Goal: Task Accomplishment & Management: Manage account settings

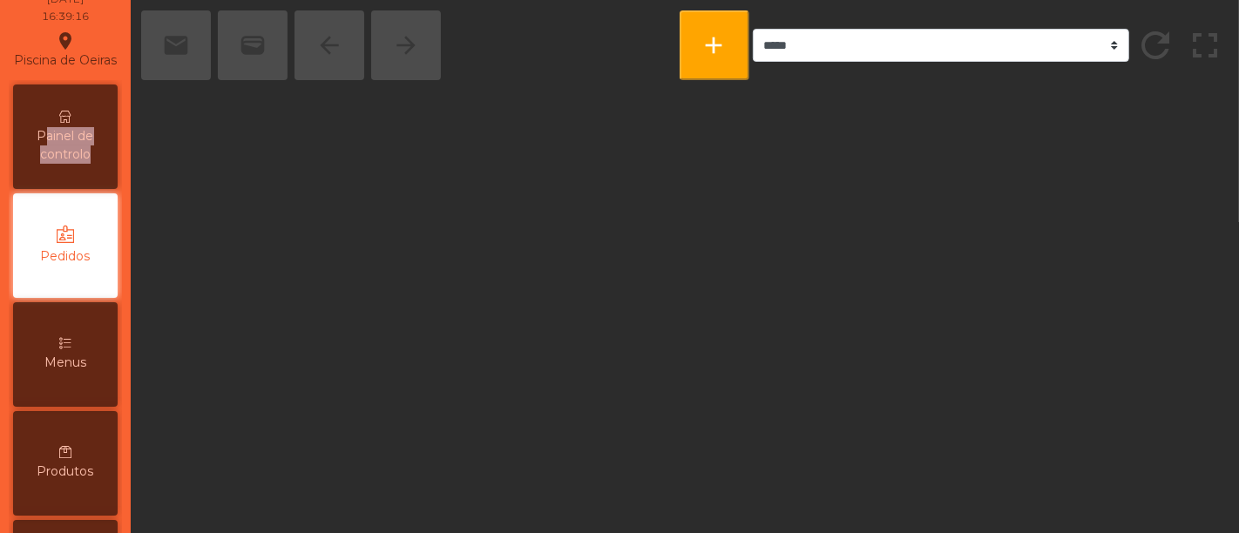
click at [56, 164] on span "Painel de controlo" at bounding box center [65, 145] width 96 height 37
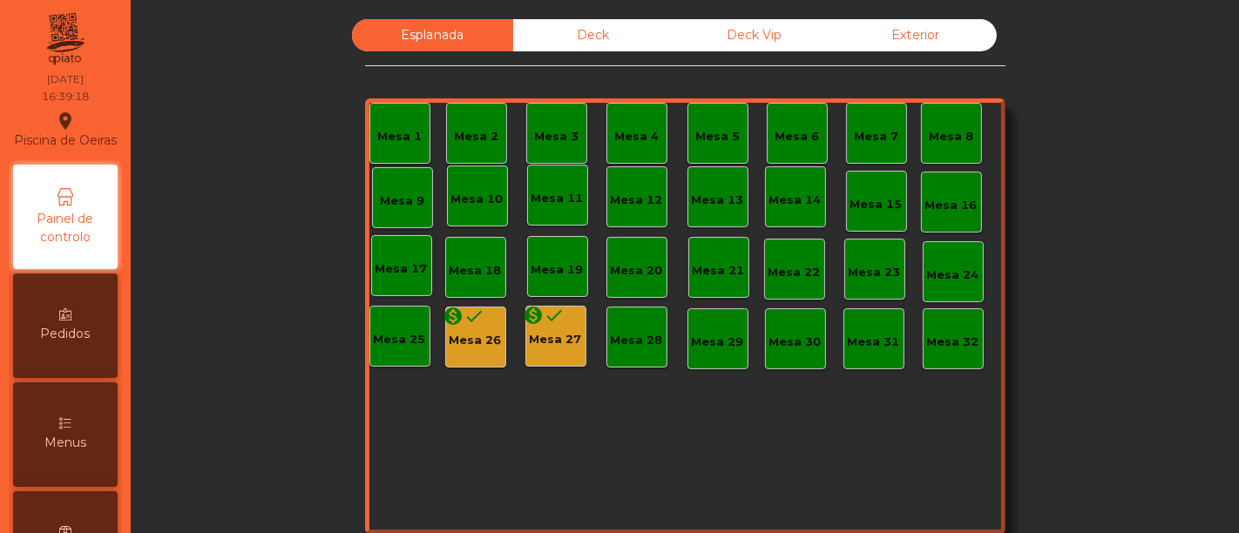
click at [98, 321] on div "Pedidos" at bounding box center [65, 326] width 105 height 105
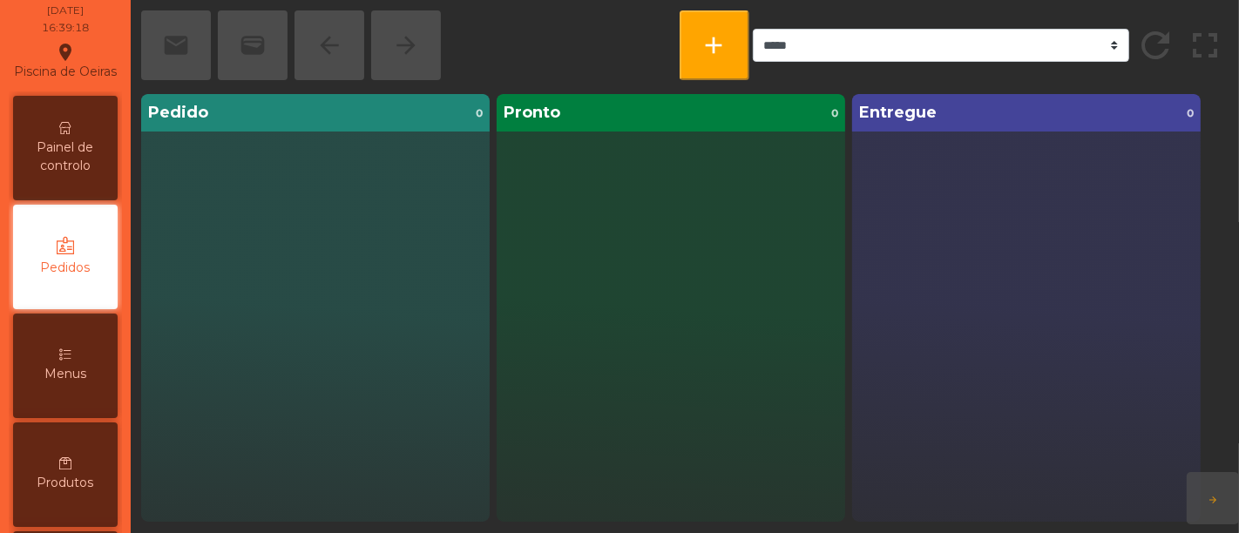
scroll to position [72, 0]
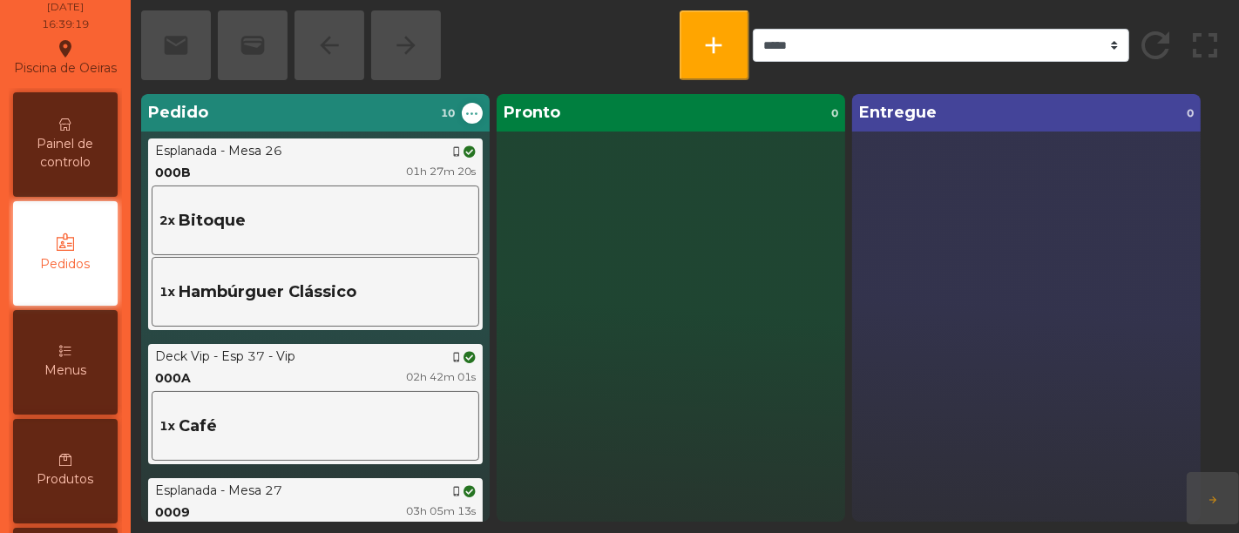
click at [88, 138] on div "Painel de controlo" at bounding box center [65, 144] width 105 height 105
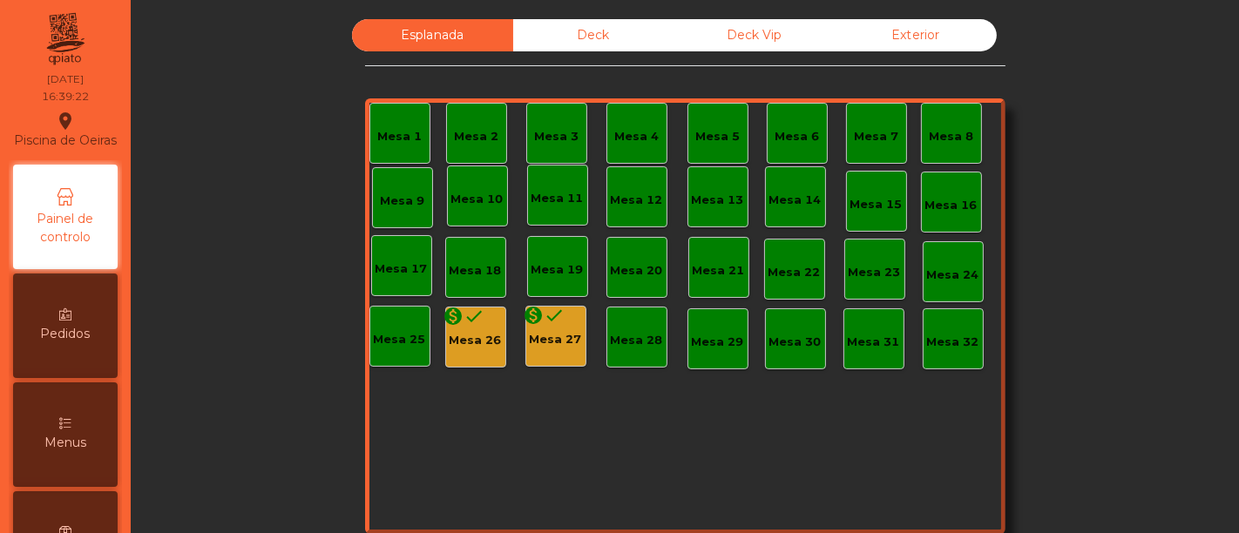
click at [98, 145] on div "Piscina de [GEOGRAPHIC_DATA] location_on" at bounding box center [65, 130] width 103 height 44
click at [84, 432] on div "Menus" at bounding box center [65, 434] width 105 height 105
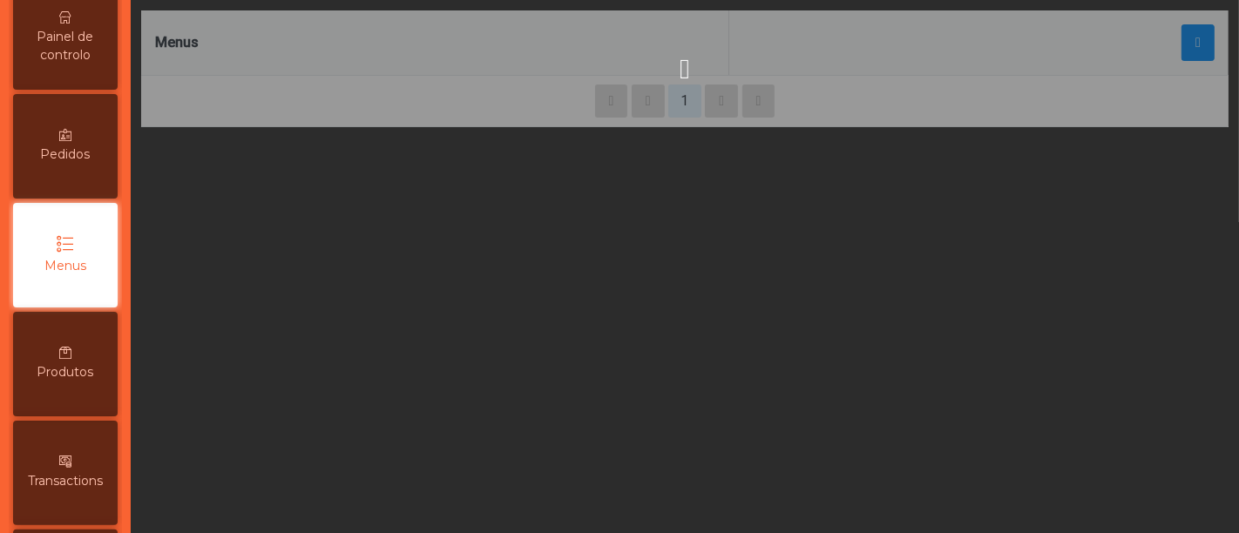
scroll to position [181, 0]
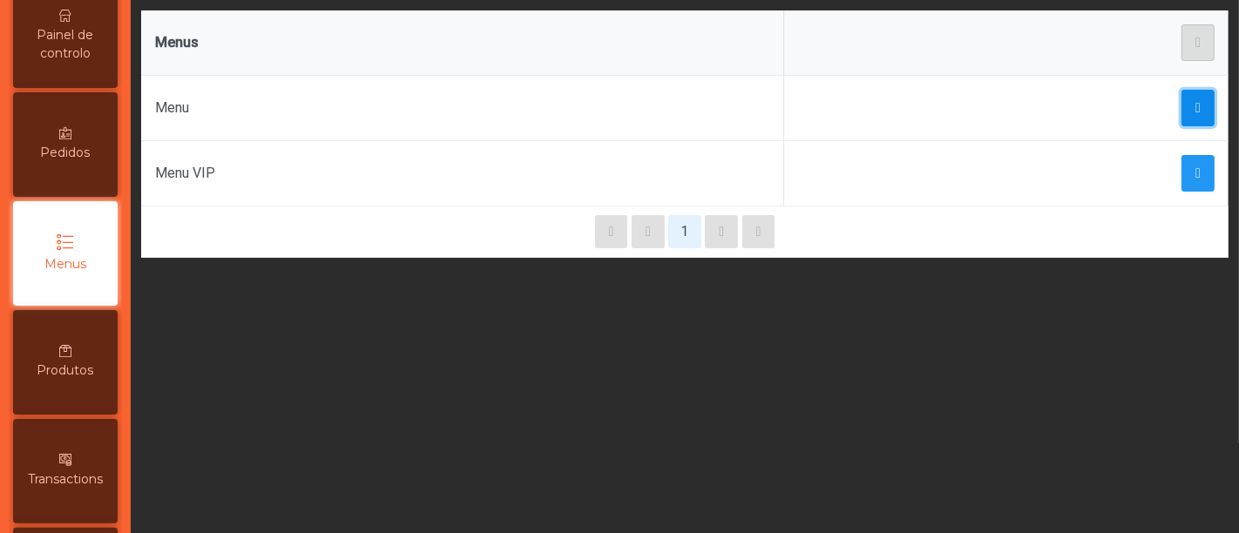
click at [1195, 101] on span "button" at bounding box center [1197, 108] width 5 height 14
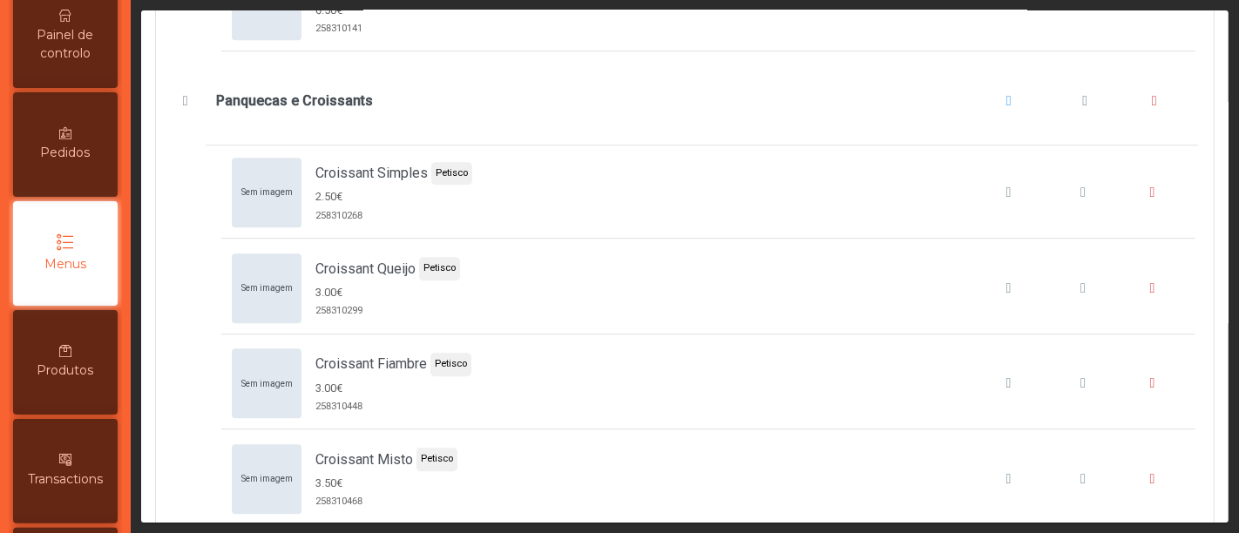
scroll to position [4376, 0]
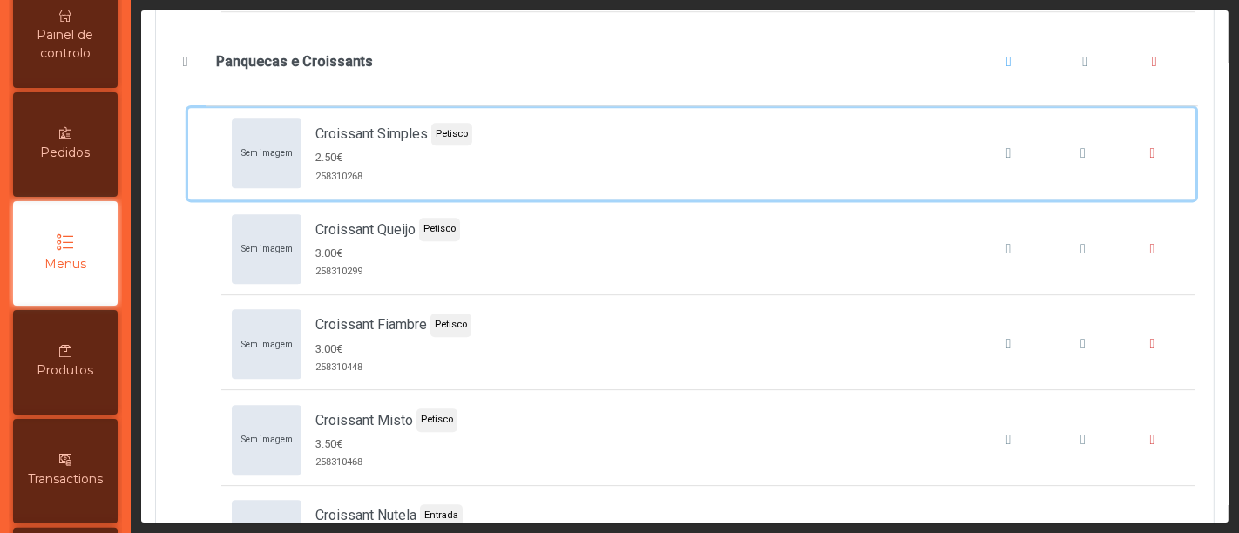
drag, startPoint x: 972, startPoint y: 135, endPoint x: 1036, endPoint y: 104, distance: 70.9
click at [1036, 108] on span "Sem imagem Croissant Simples Petisco 2.50€ 258310268" at bounding box center [708, 153] width 974 height 91
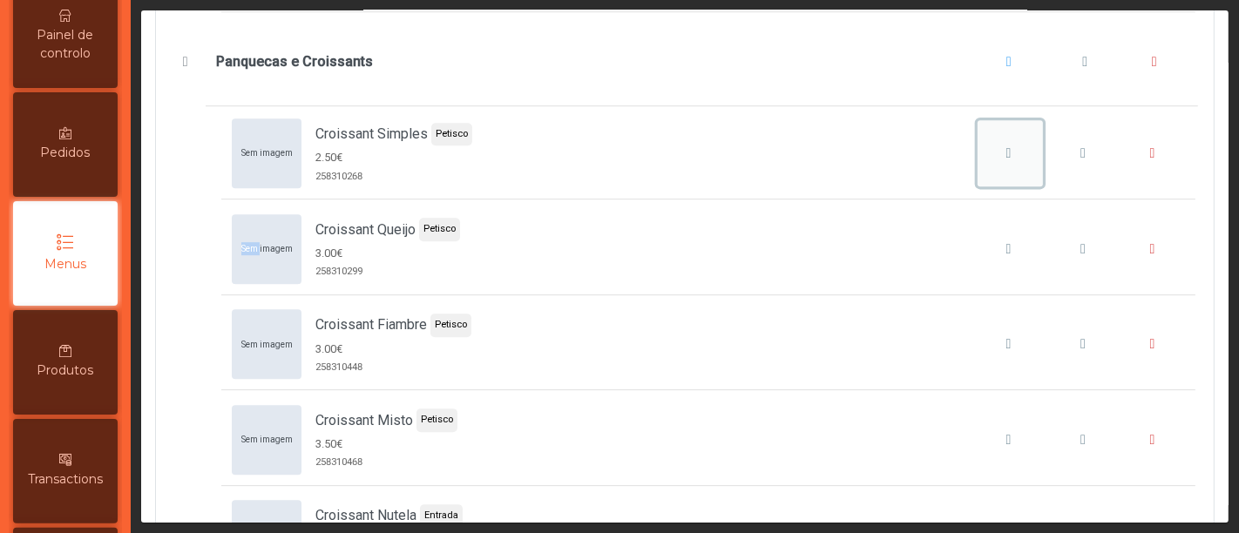
click at [991, 143] on div "Croissant Simples" at bounding box center [1009, 153] width 54 height 21
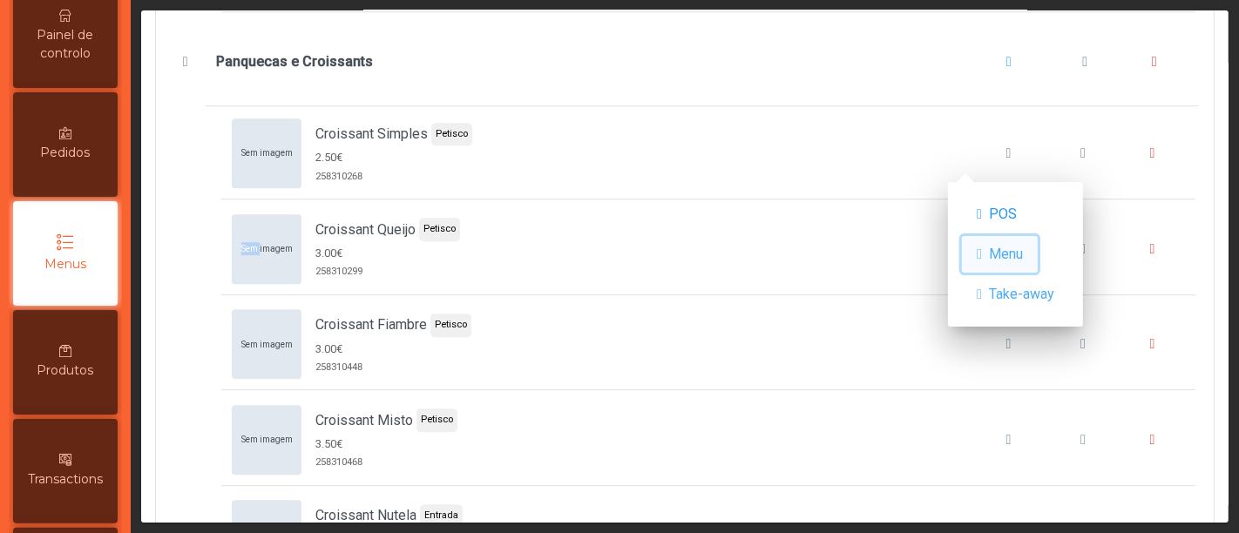
click at [1008, 248] on span "Menu" at bounding box center [1006, 254] width 34 height 21
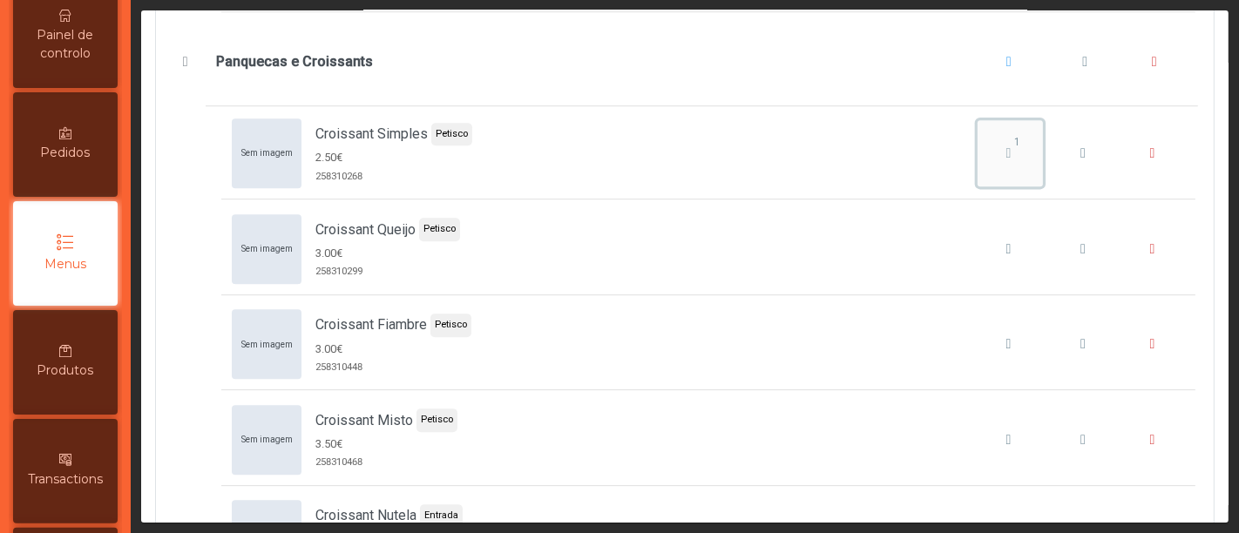
click at [999, 134] on span "1" at bounding box center [1017, 142] width 37 height 16
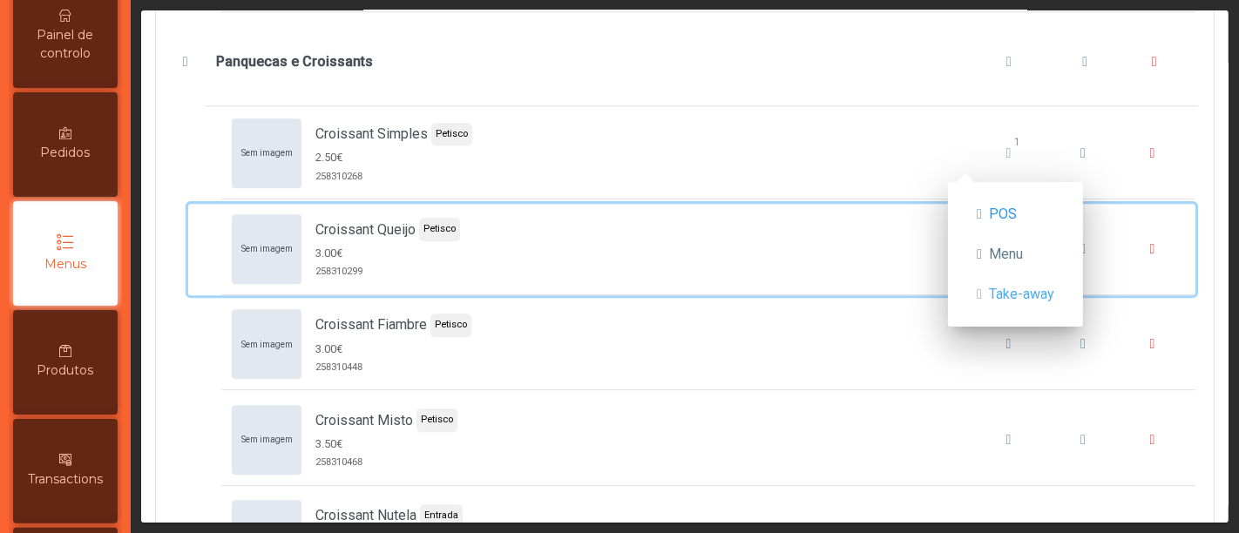
click at [869, 237] on div "Sem imagem Croissant Queijo Petisco 3.00€ 258310299" at bounding box center [708, 249] width 953 height 70
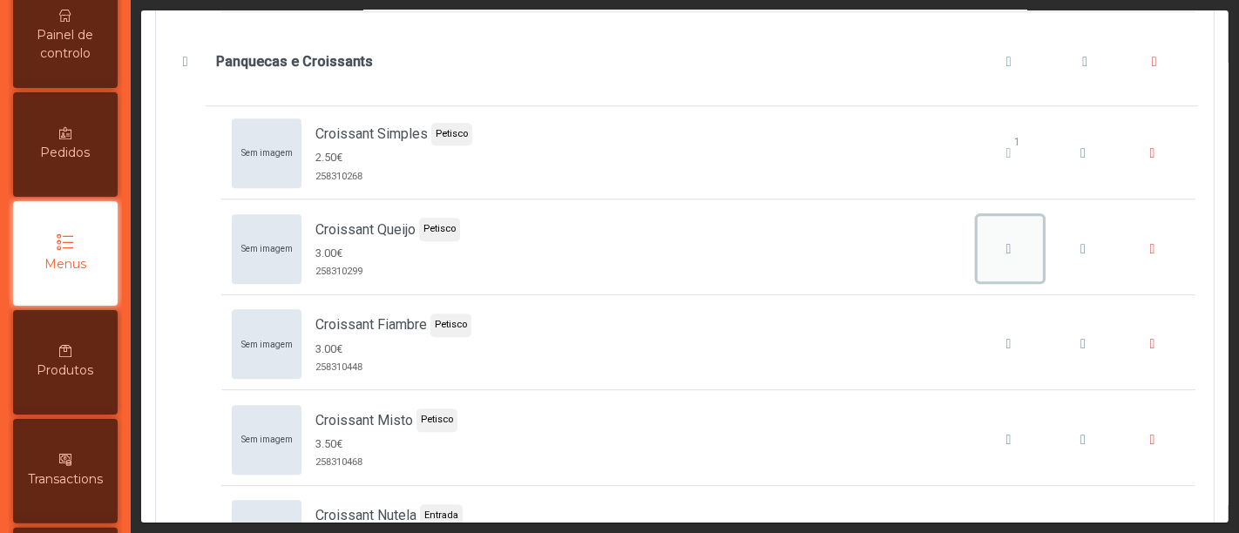
click at [1006, 242] on icon "Croissant Queijo" at bounding box center [1008, 249] width 5 height 14
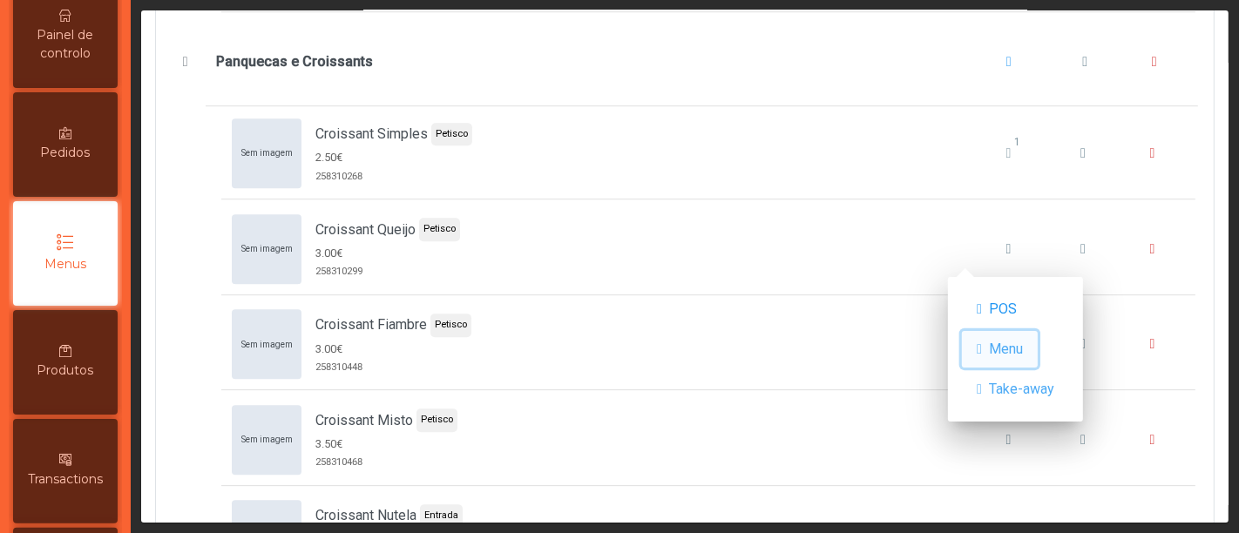
click at [993, 344] on button "Menu" at bounding box center [1000, 349] width 76 height 37
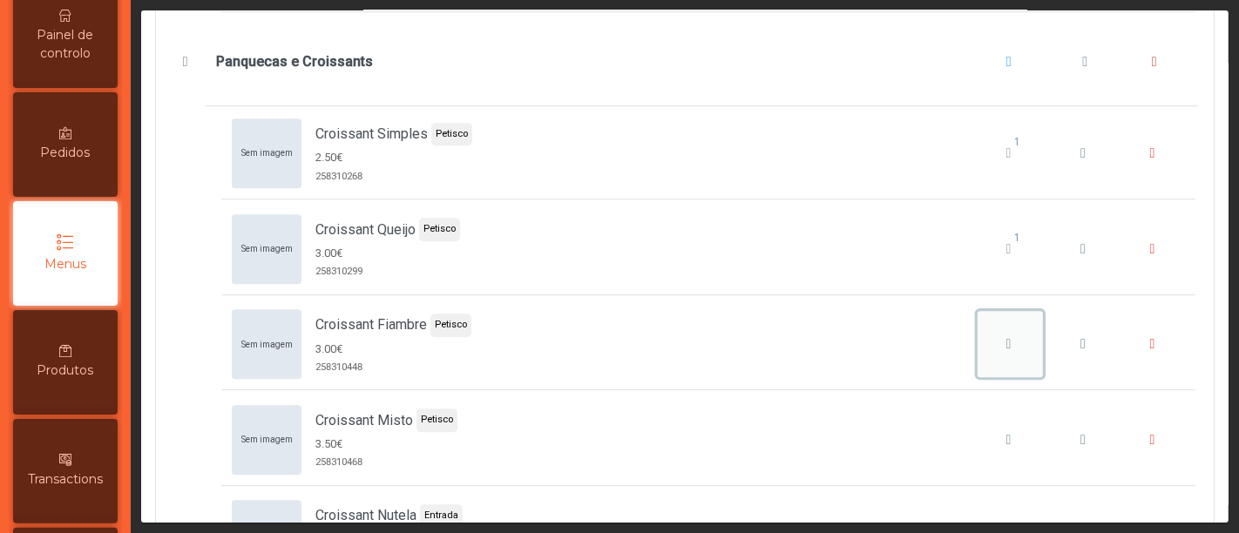
click at [1006, 337] on icon "Croissant Fiambre" at bounding box center [1008, 344] width 5 height 14
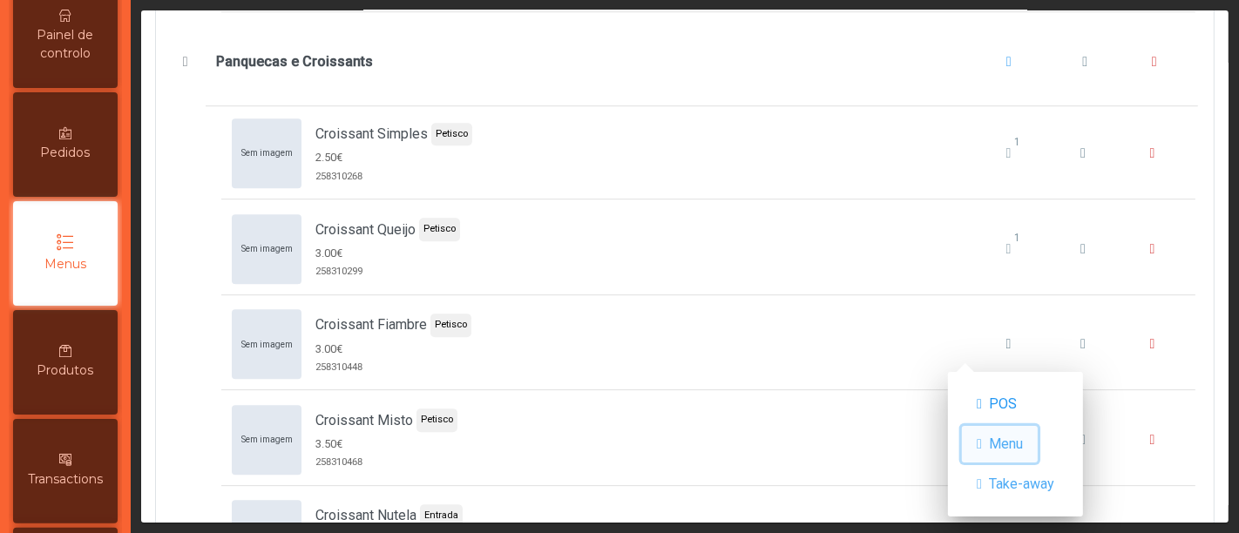
click at [1002, 449] on span "Menu" at bounding box center [1006, 444] width 34 height 21
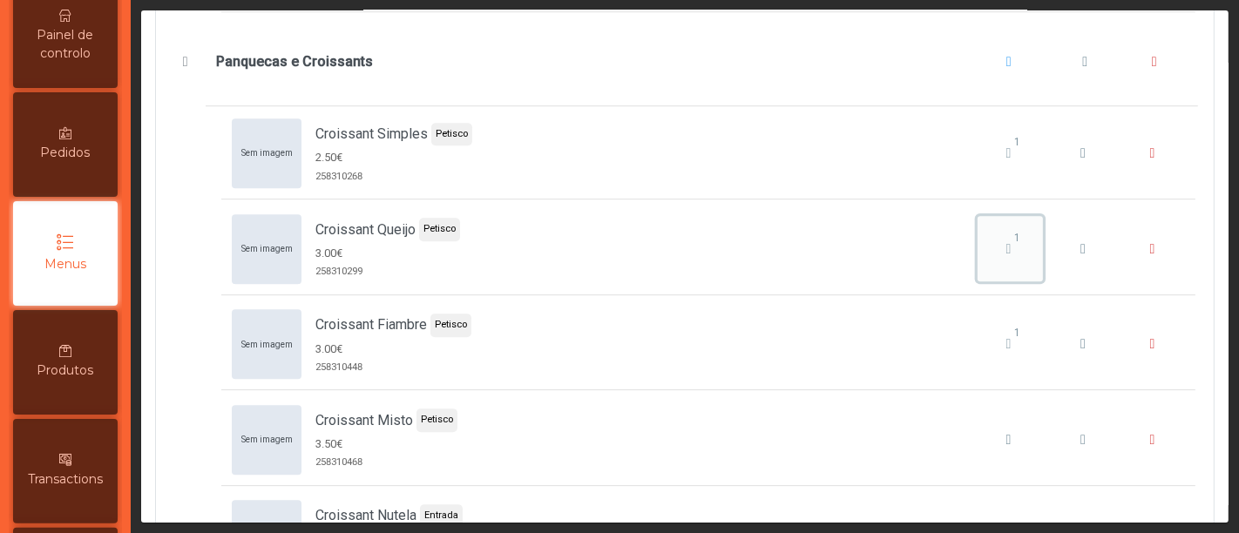
click at [999, 230] on span "1" at bounding box center [1017, 238] width 37 height 16
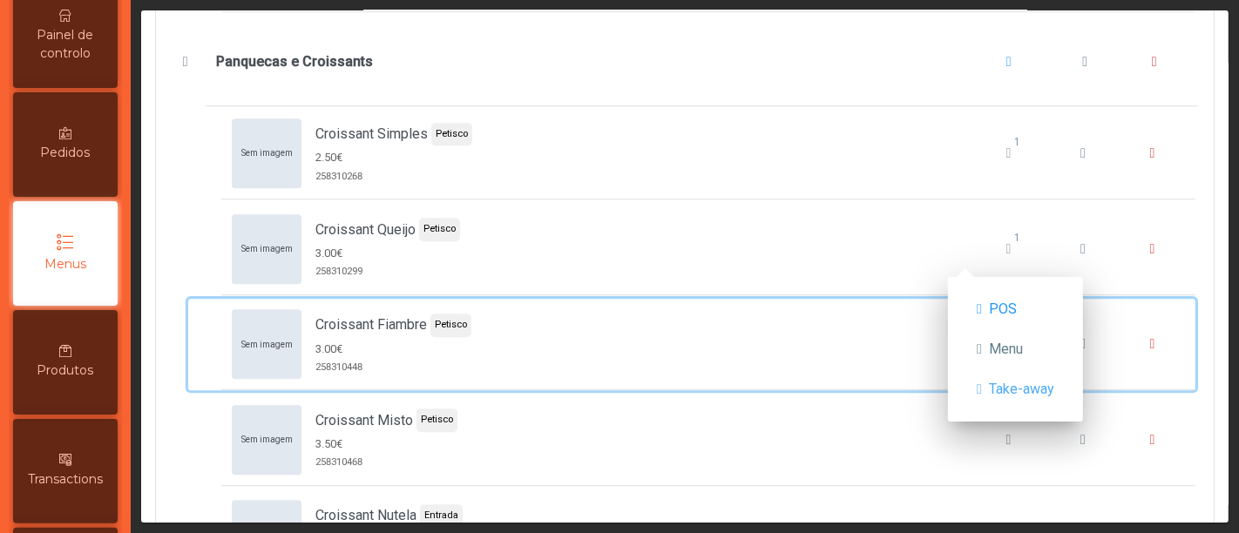
click at [868, 322] on div "Sem imagem Croissant Fiambre Petisco 3.00€ 258310448 1" at bounding box center [708, 344] width 953 height 70
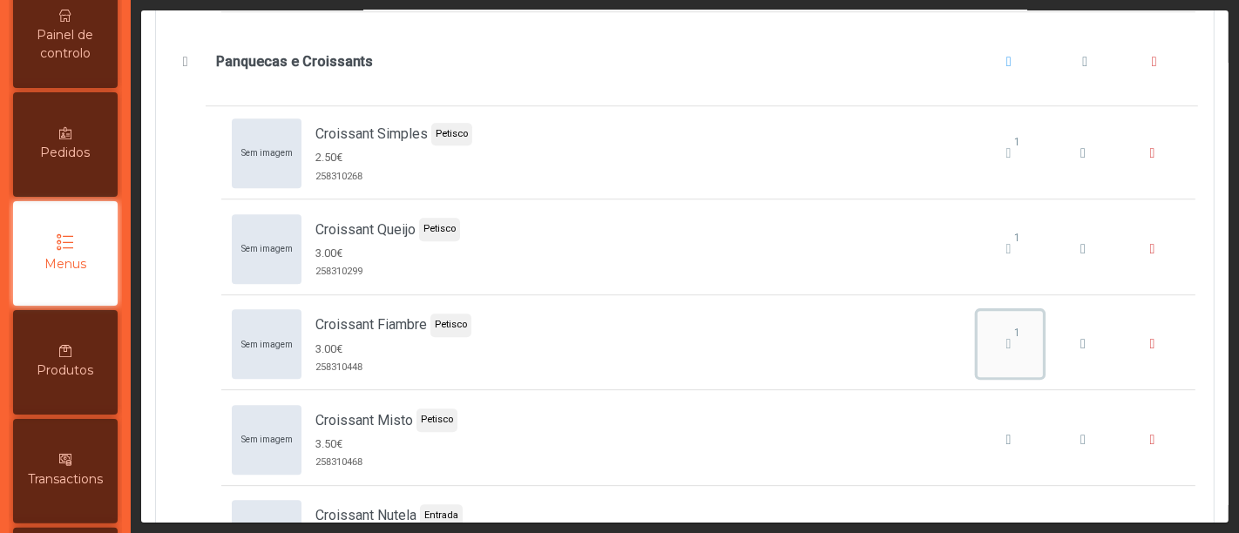
click at [999, 325] on span "1" at bounding box center [1017, 333] width 37 height 16
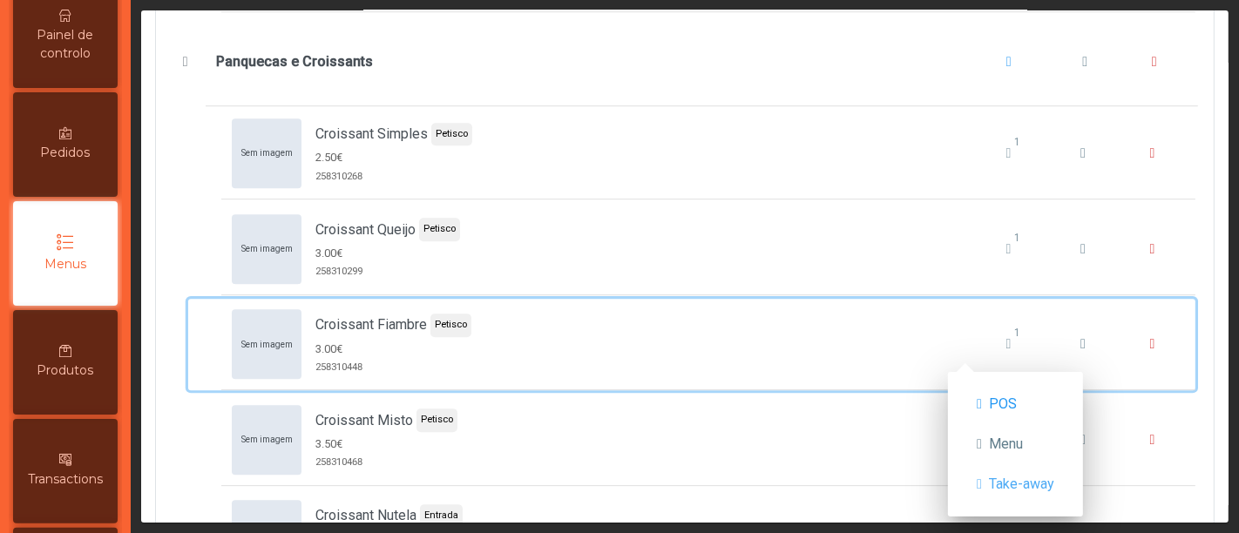
click at [891, 309] on div "Sem imagem Croissant Fiambre Petisco 3.00€ 258310448 1" at bounding box center [708, 344] width 953 height 70
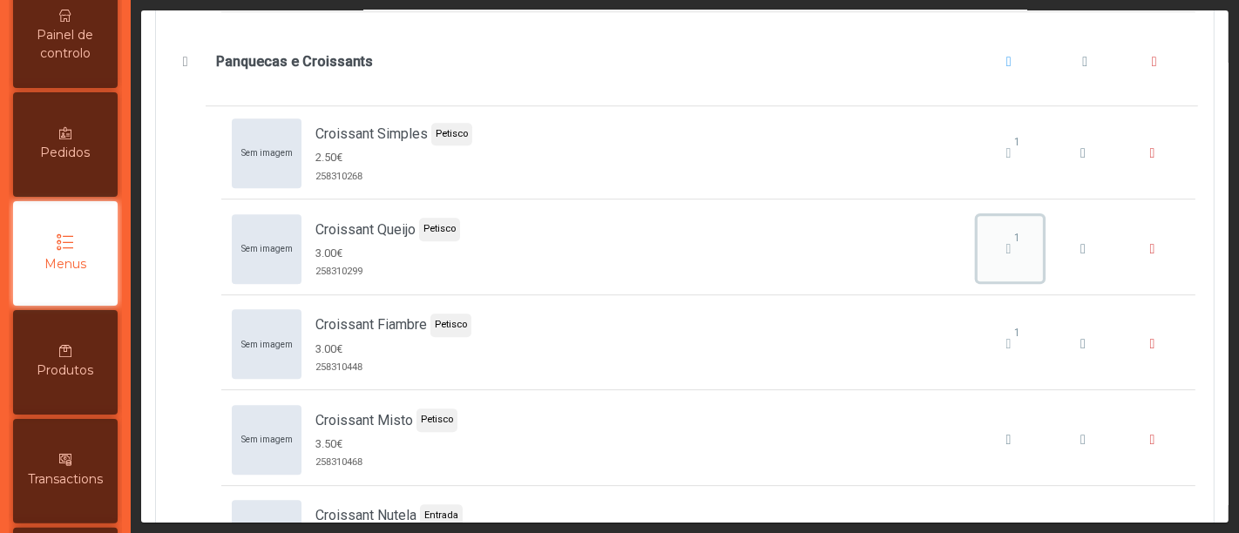
click at [1006, 242] on icon "Croissant Queijo" at bounding box center [1008, 249] width 5 height 14
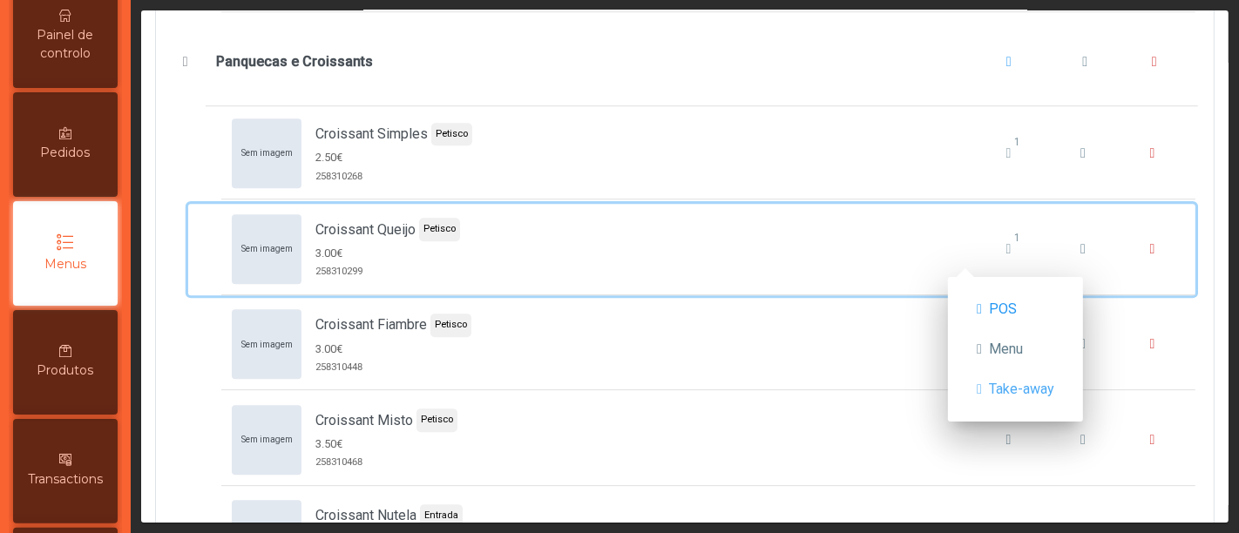
click at [930, 236] on div "Sem imagem Croissant Queijo Petisco 3.00€ 258310299 1" at bounding box center [708, 249] width 953 height 70
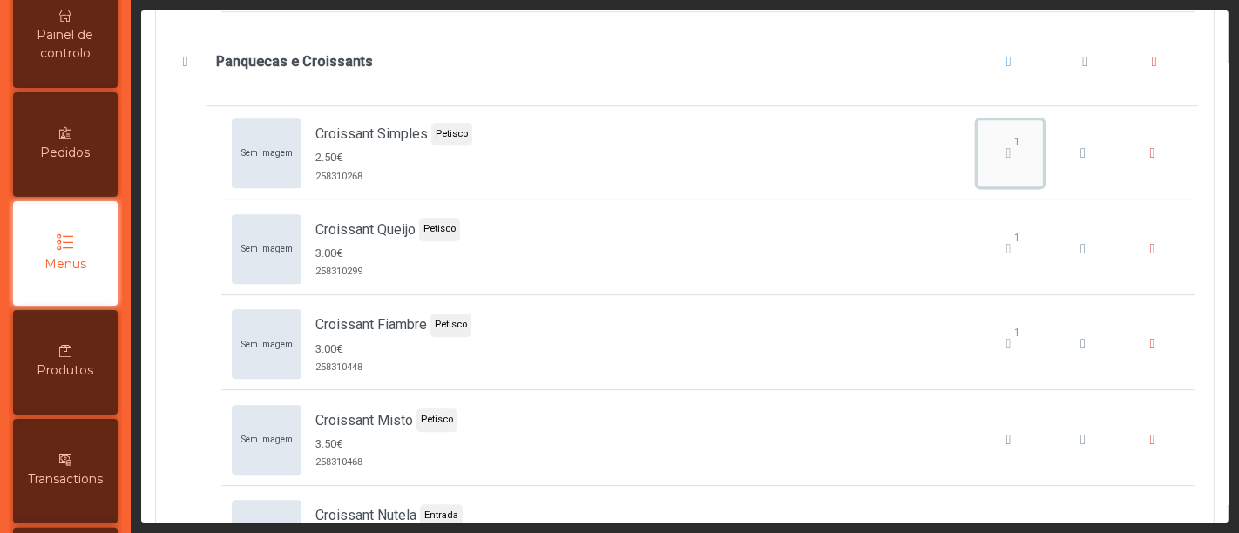
click at [999, 134] on span "1" at bounding box center [1017, 142] width 37 height 16
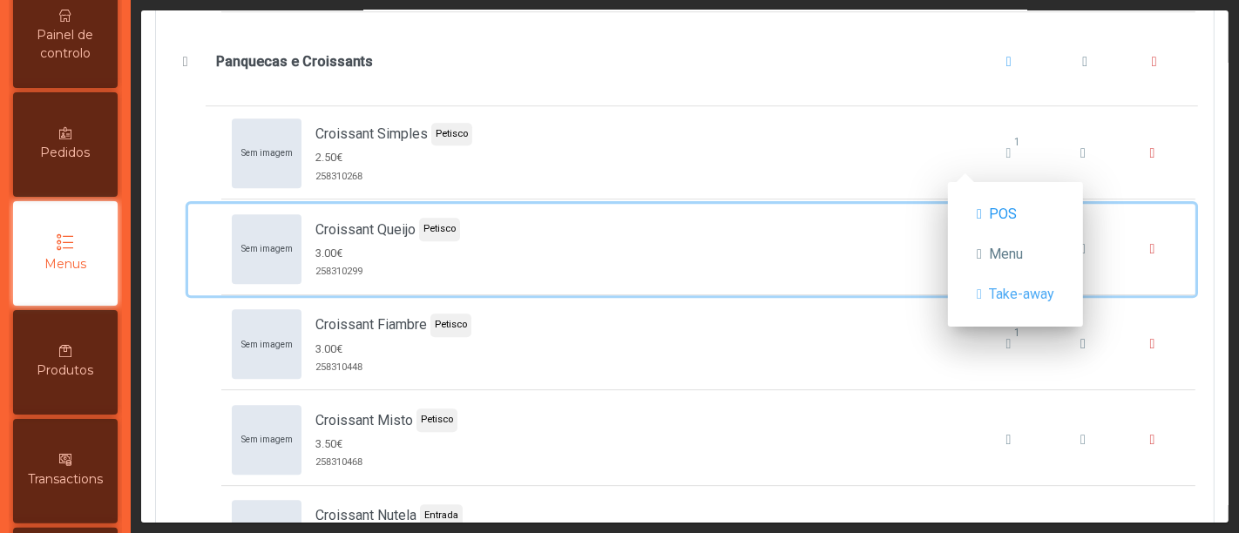
click at [856, 272] on span "Sem imagem Croissant Queijo Petisco 3.00€ 258310299 1" at bounding box center [708, 249] width 974 height 91
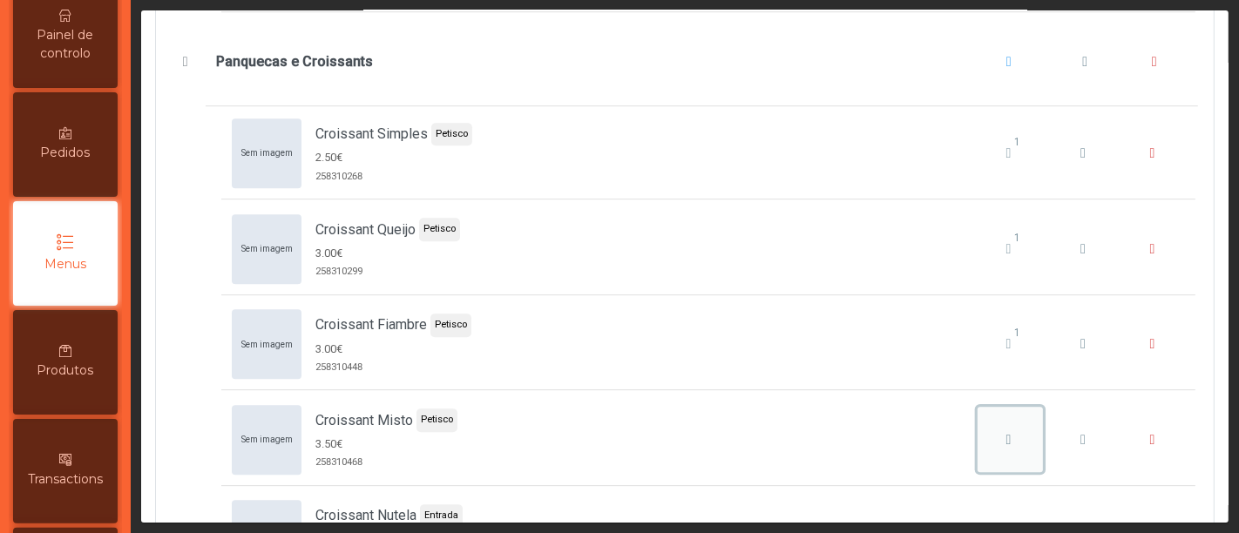
click at [983, 430] on div "Croissant Misto" at bounding box center [1009, 440] width 54 height 21
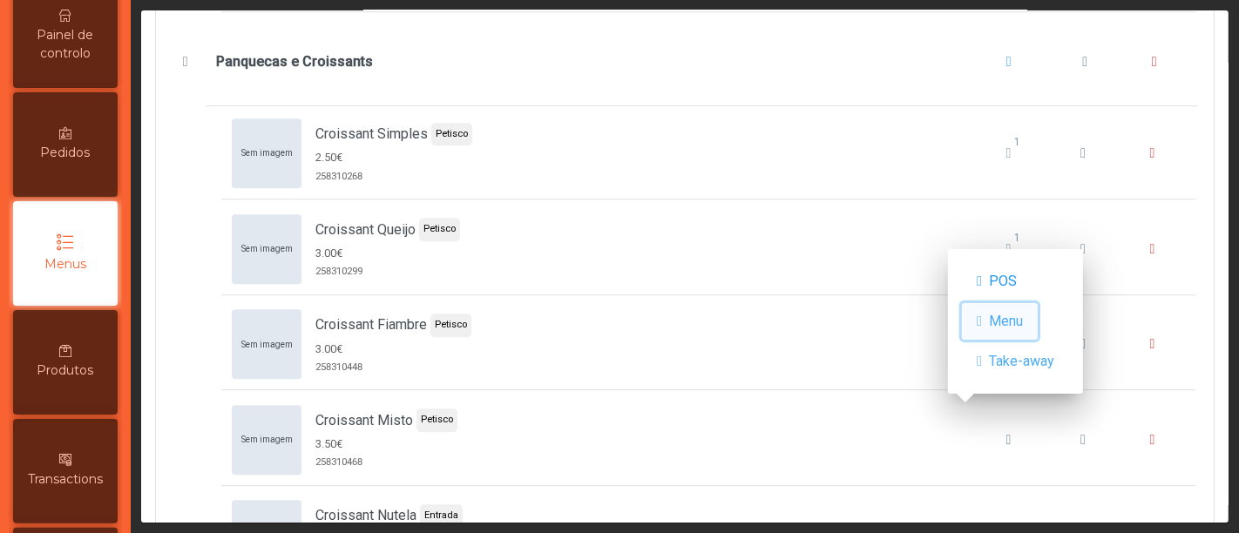
click at [1011, 319] on span "Menu" at bounding box center [1006, 321] width 34 height 21
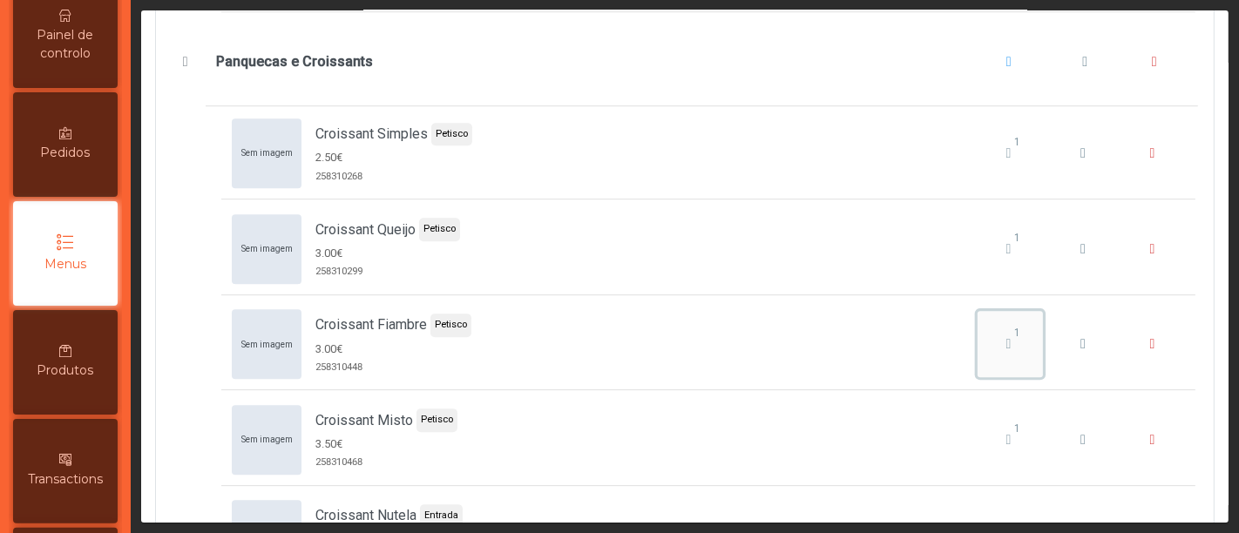
click at [999, 325] on span "1" at bounding box center [1017, 333] width 37 height 16
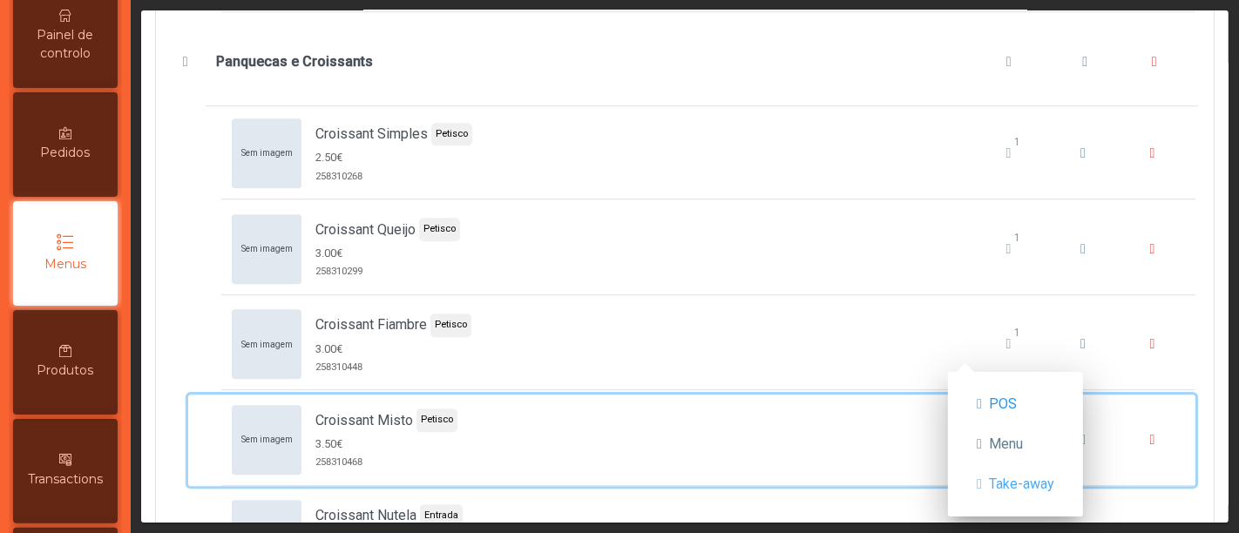
click at [819, 429] on div "Sem imagem Croissant Misto Petisco 3.50€ 258310468 1" at bounding box center [708, 440] width 953 height 70
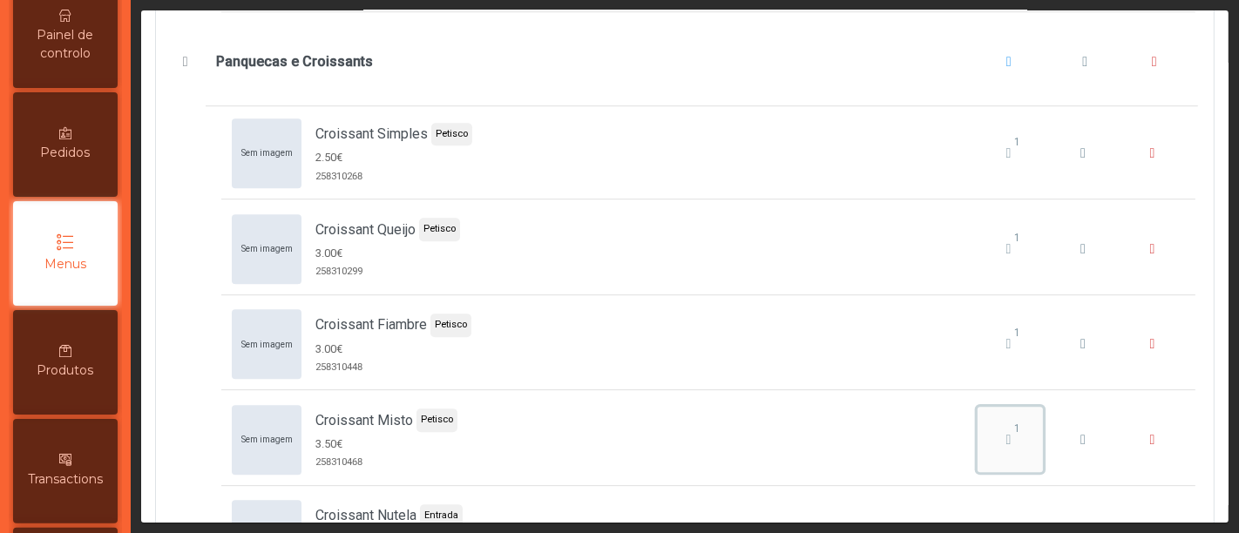
click at [1006, 433] on icon "Croissant Misto" at bounding box center [1008, 440] width 5 height 14
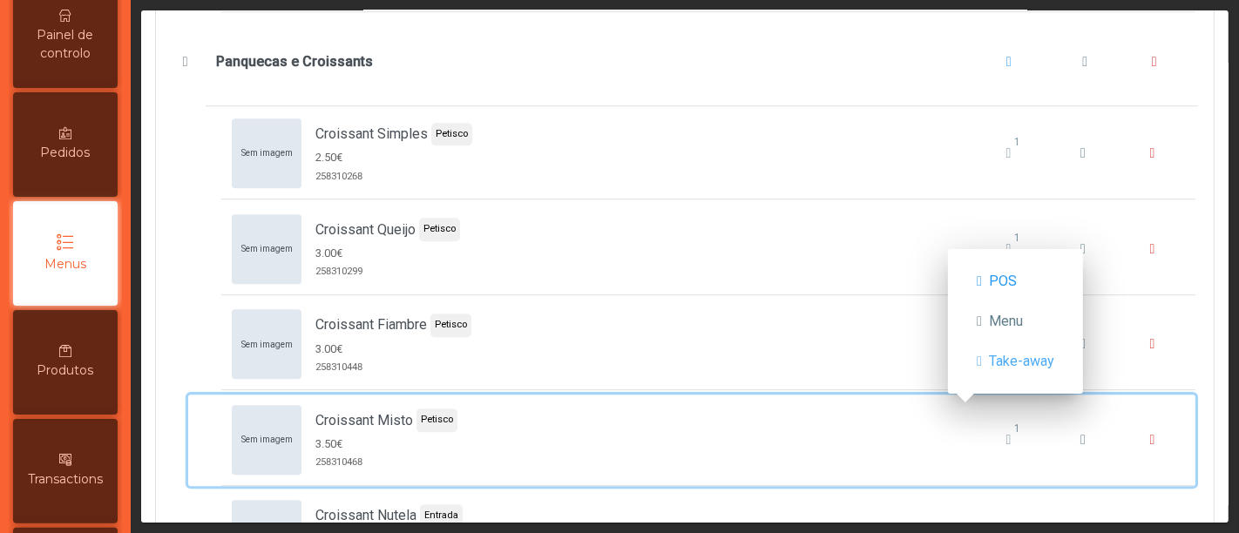
click at [853, 447] on div "Sem imagem Croissant Misto Petisco 3.50€ 258310468 1" at bounding box center [708, 440] width 953 height 70
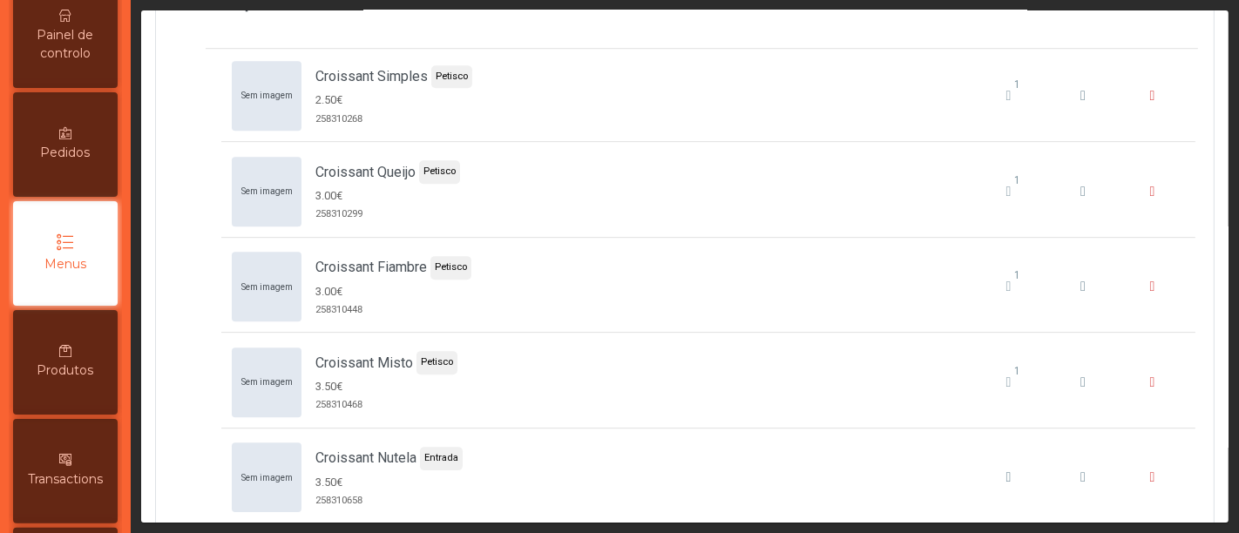
scroll to position [4732, 0]
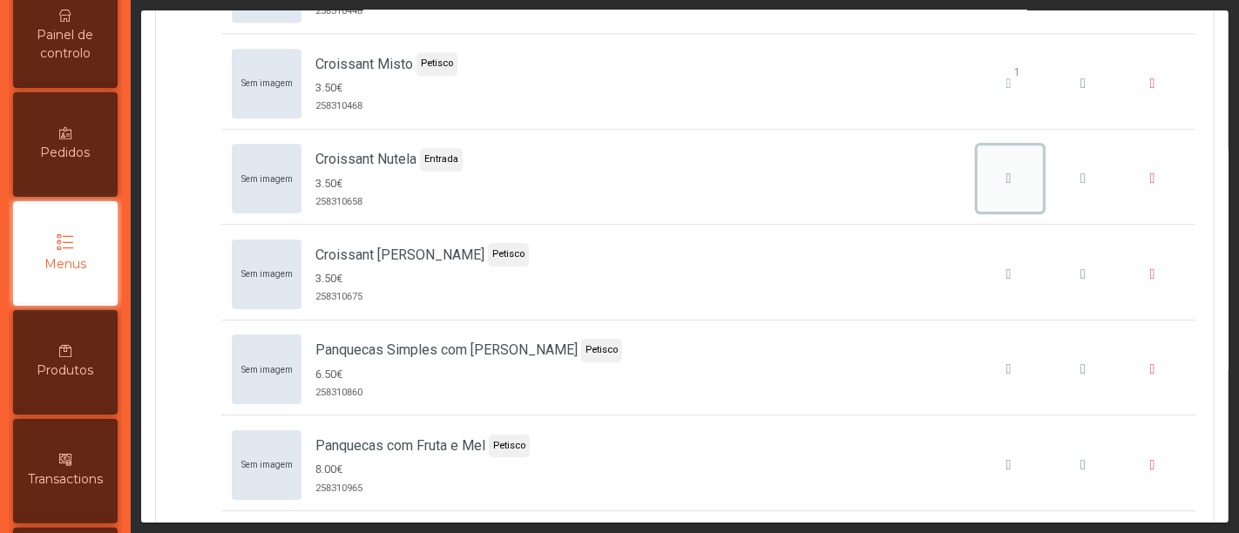
click at [1006, 172] on icon "Croissant Nutela" at bounding box center [1008, 179] width 5 height 14
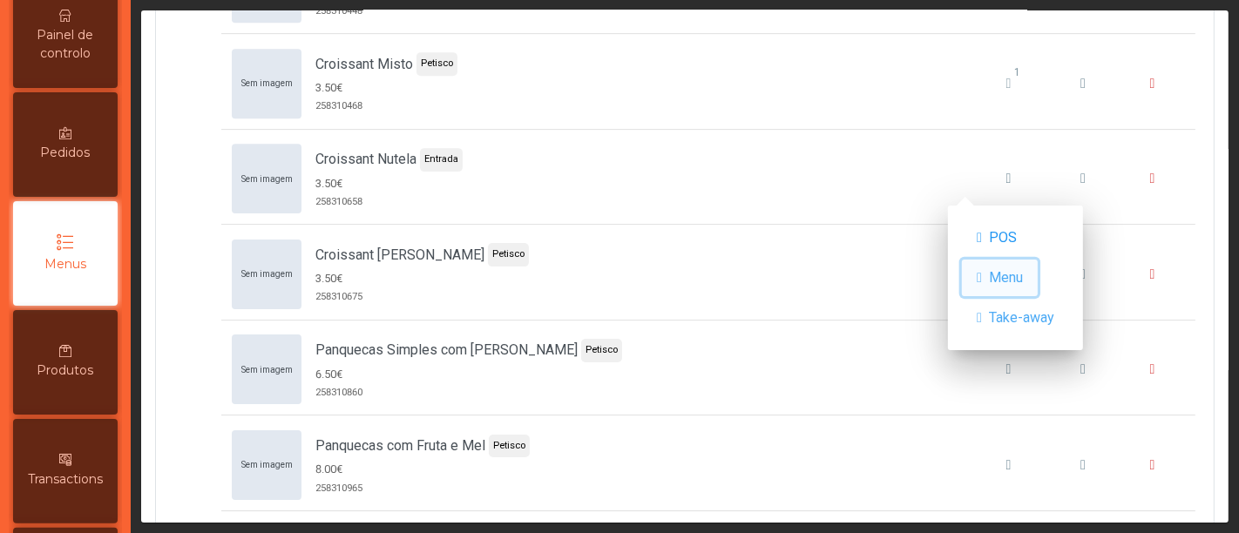
click at [1001, 270] on span "Menu" at bounding box center [1006, 277] width 34 height 21
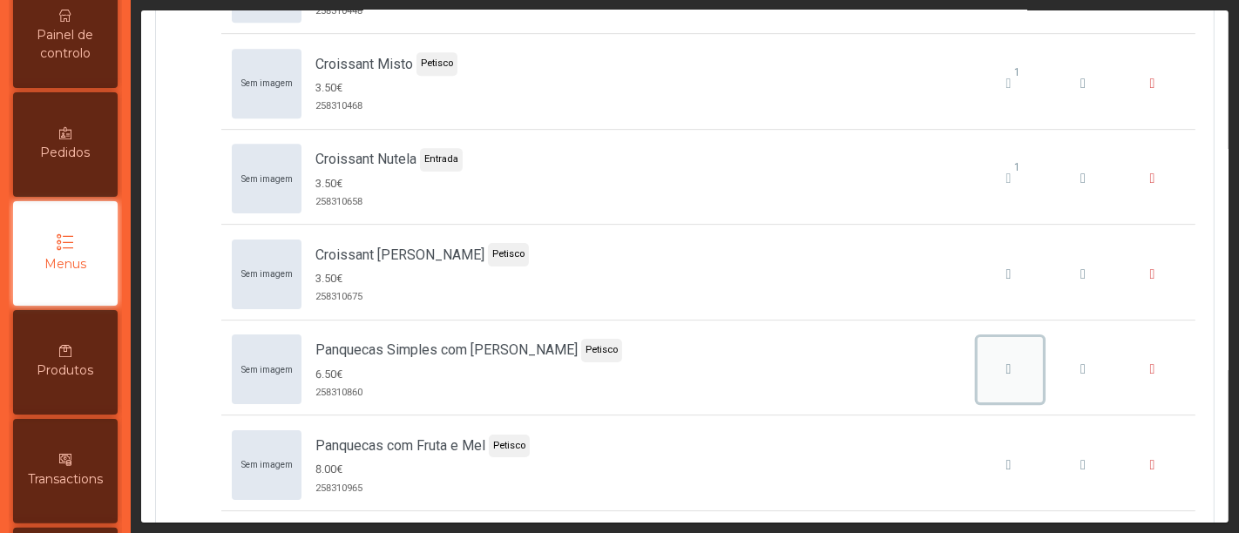
click at [1006, 362] on icon "Panquecas Simples com Mel" at bounding box center [1008, 369] width 5 height 14
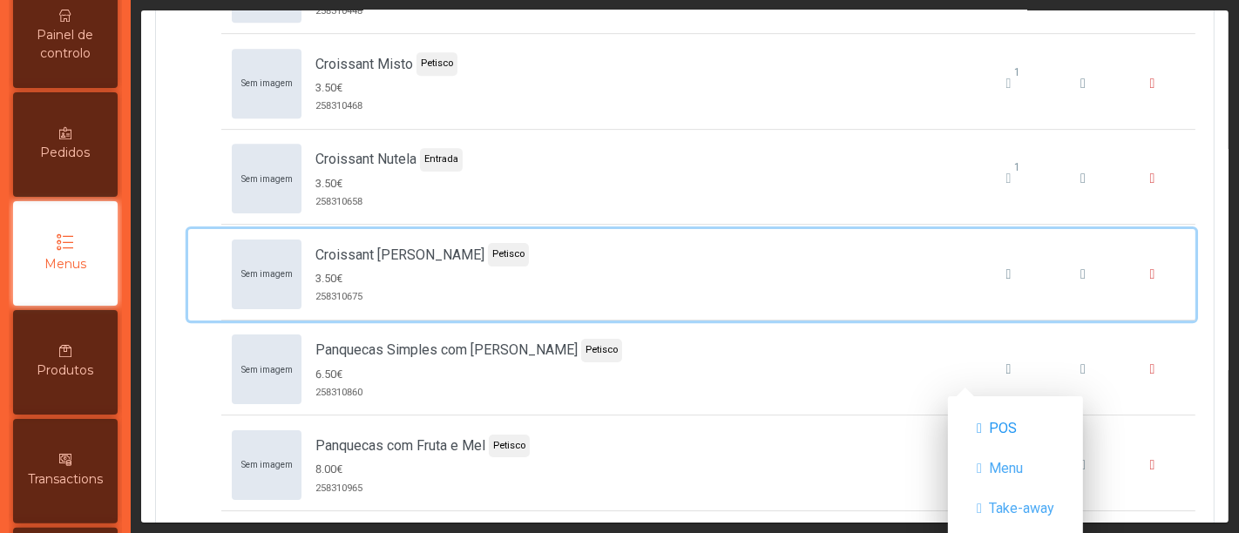
click at [888, 276] on div "Sem imagem Croissant [PERSON_NAME] Petisco 3.50€ 258310675" at bounding box center [708, 275] width 953 height 70
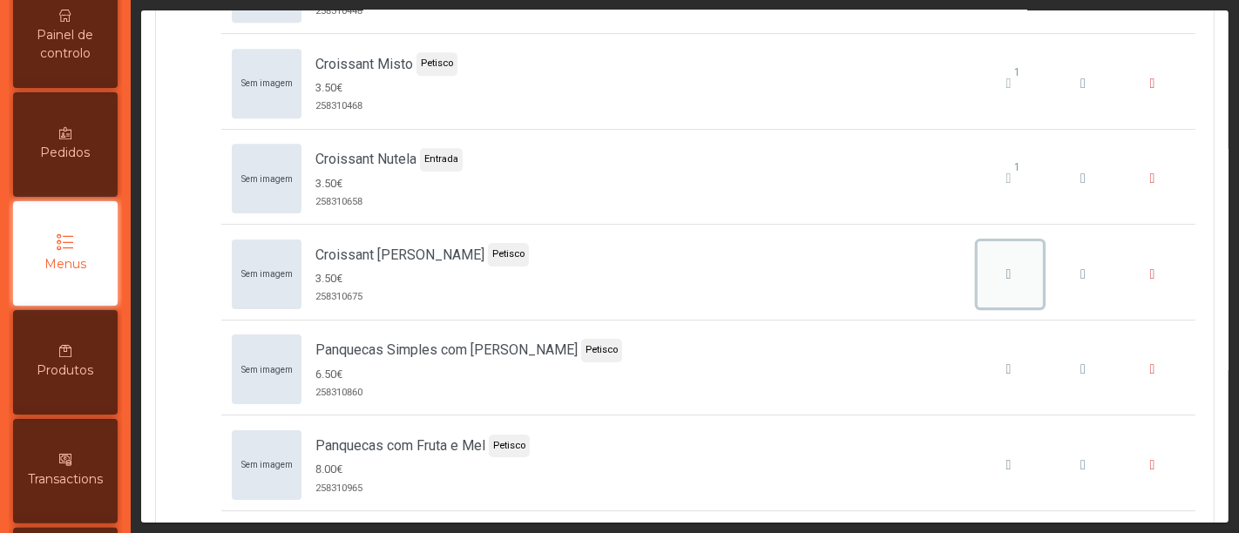
click at [1006, 267] on icon "Croissant Doce Morango" at bounding box center [1008, 274] width 5 height 14
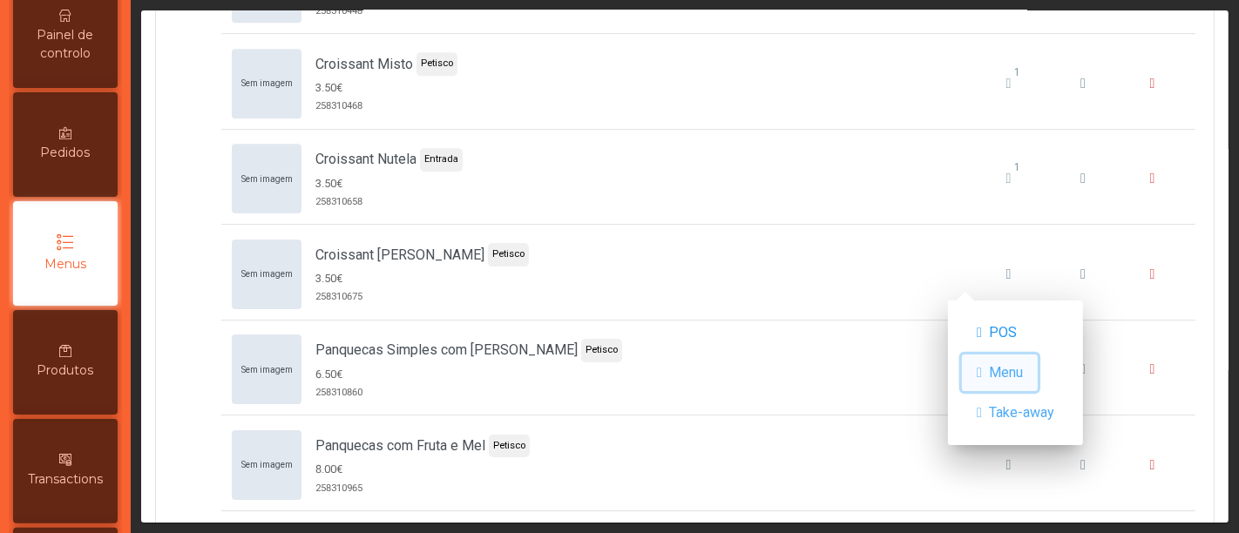
click at [1020, 369] on span "Menu" at bounding box center [1006, 372] width 34 height 21
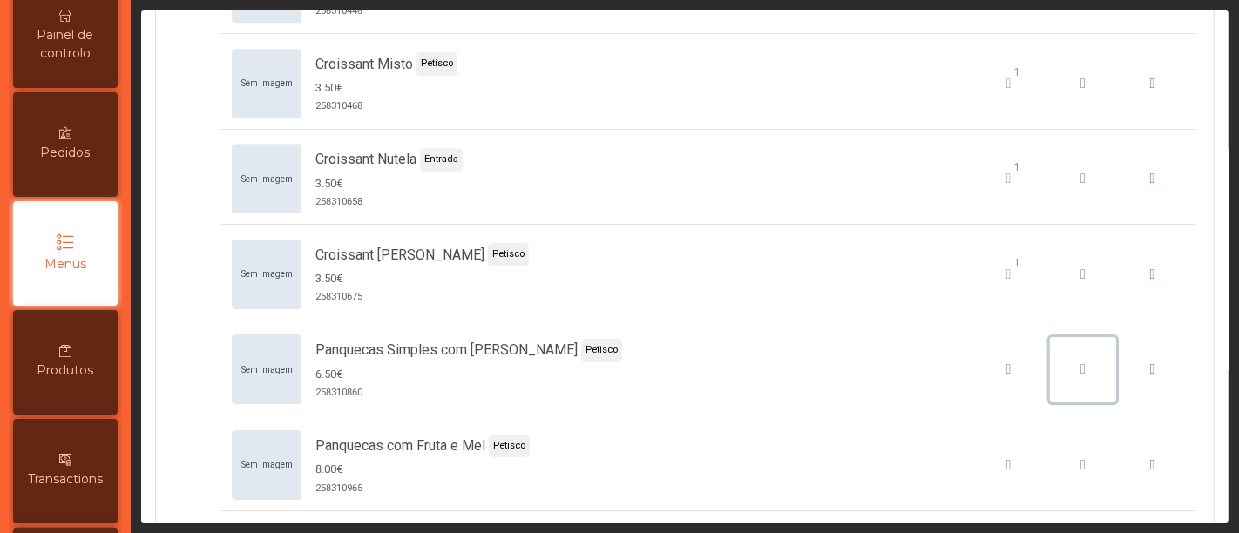
click at [1050, 369] on button "Panquecas Simples com Mel" at bounding box center [1083, 370] width 66 height 66
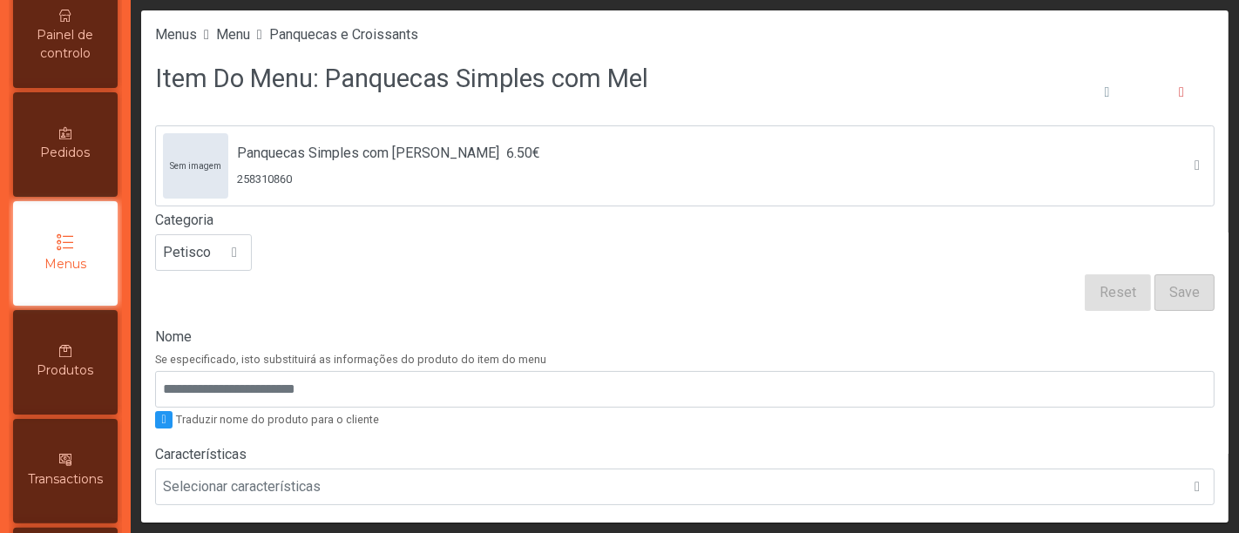
click at [86, 274] on span "Menus" at bounding box center [65, 264] width 42 height 18
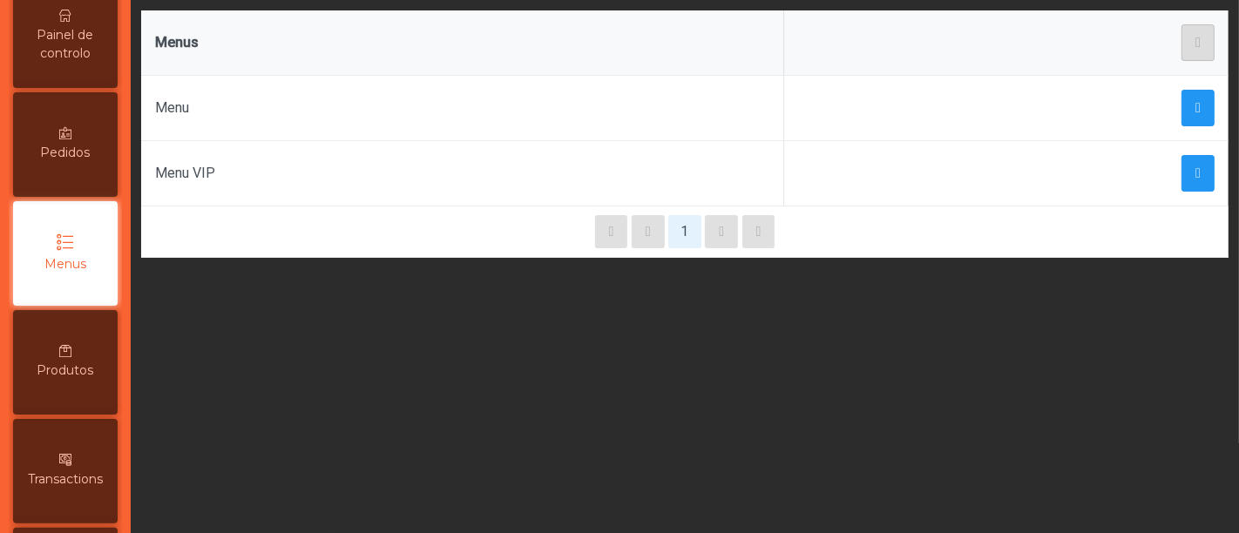
click at [200, 175] on div "Menu VIP" at bounding box center [462, 173] width 615 height 21
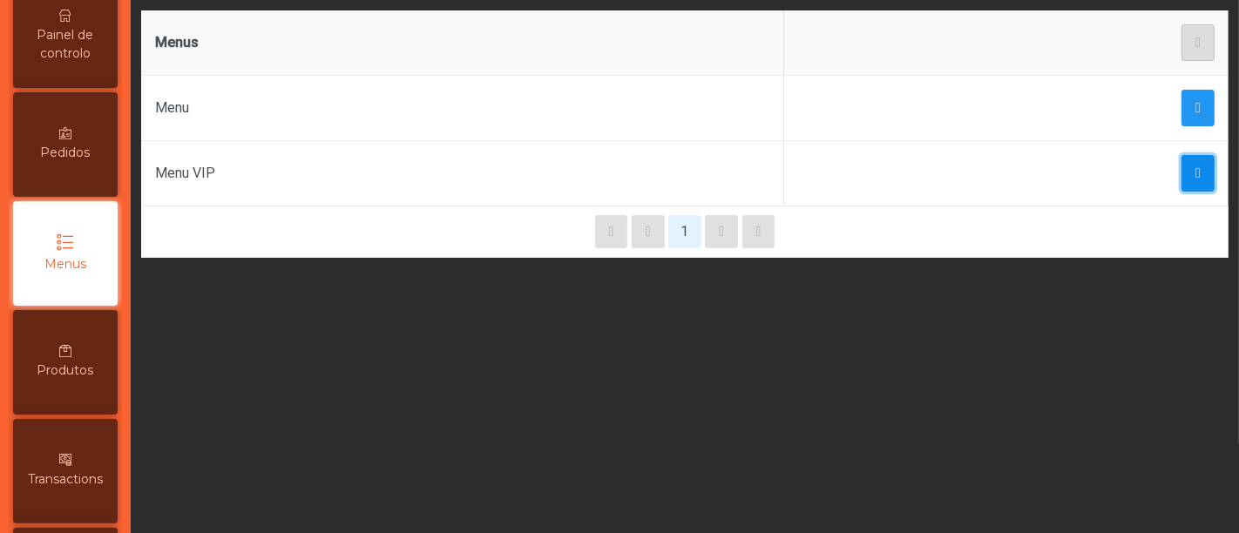
click at [1195, 170] on span "button" at bounding box center [1197, 173] width 5 height 14
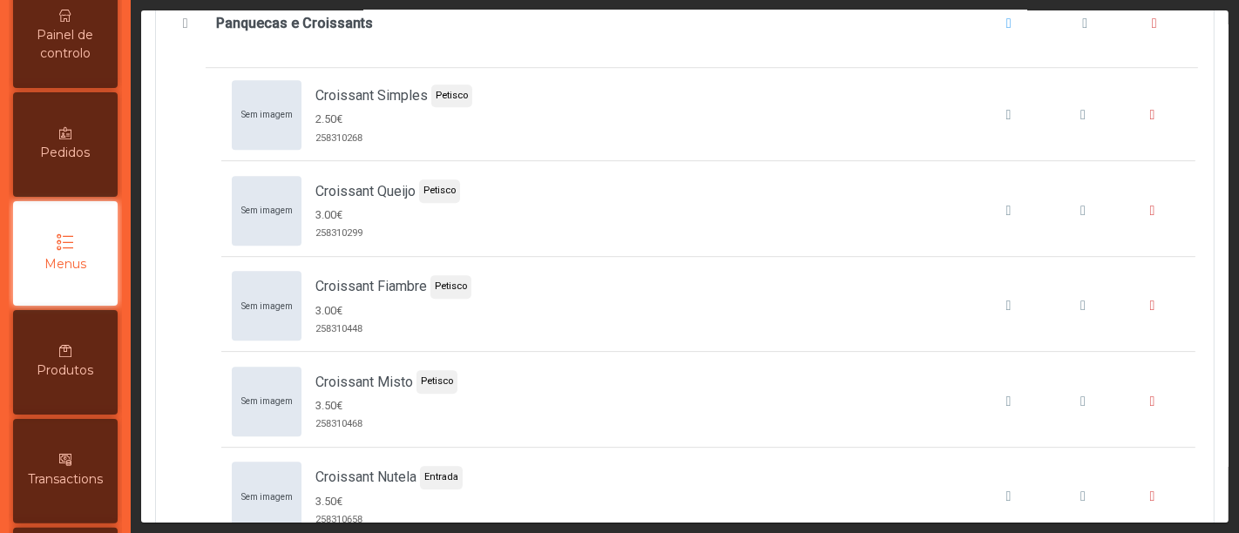
scroll to position [4453, 0]
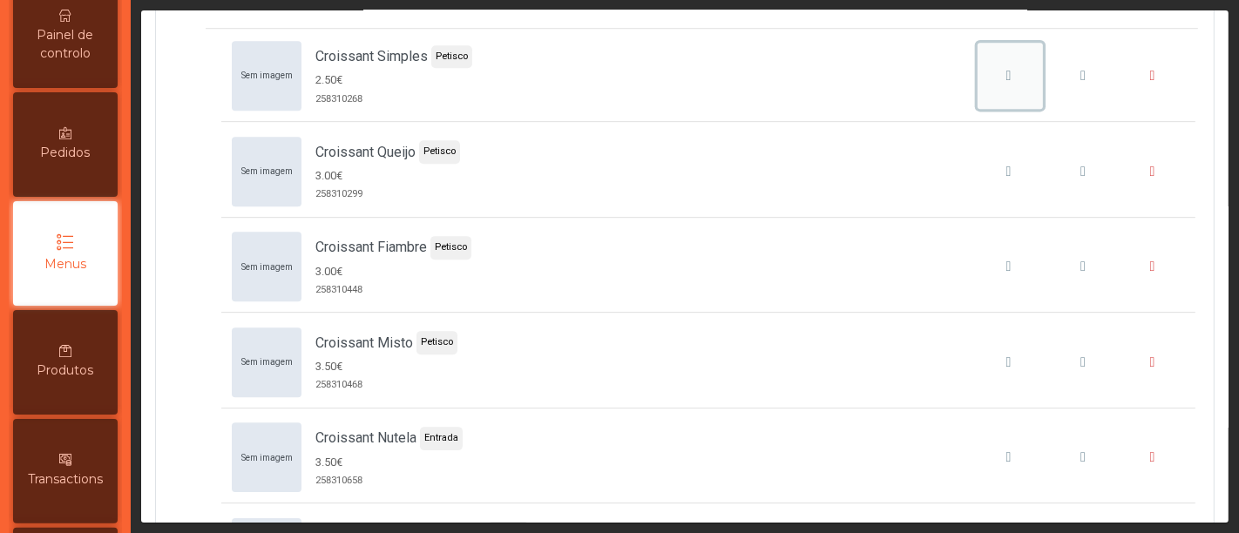
click at [1006, 69] on icon "Croissant Simples" at bounding box center [1008, 76] width 5 height 14
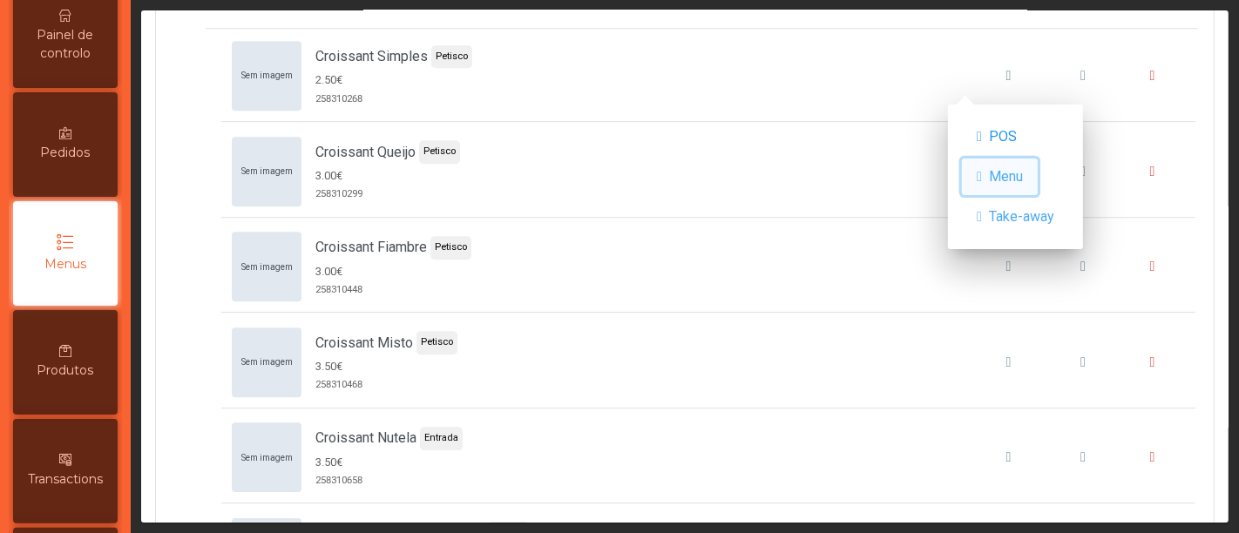
click at [982, 173] on span "button" at bounding box center [979, 177] width 5 height 14
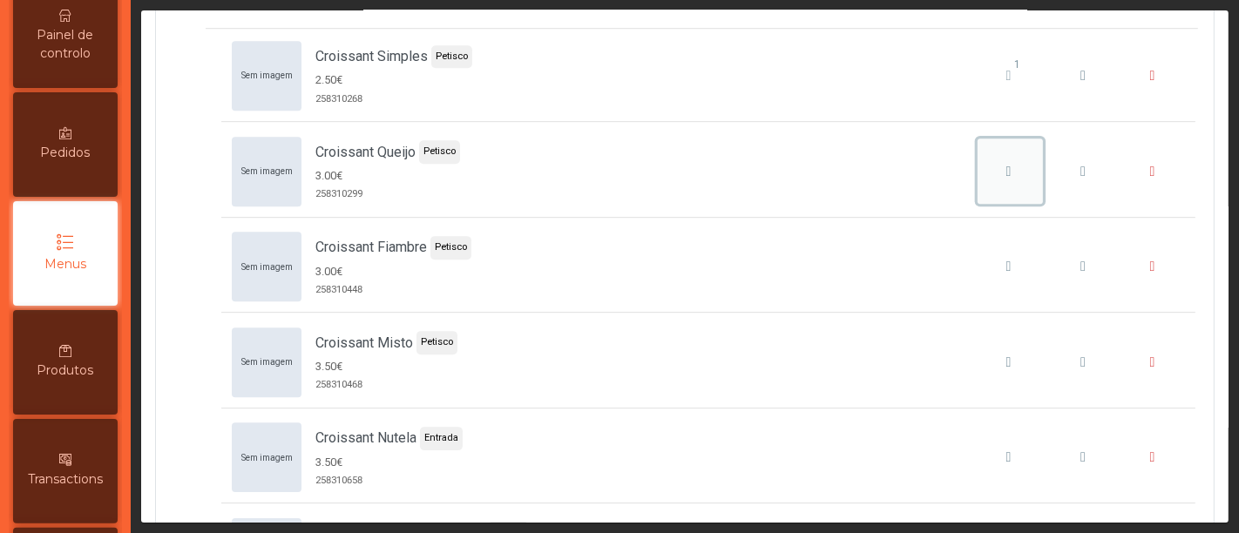
click at [1006, 165] on icon "Croissant Queijo" at bounding box center [1008, 172] width 5 height 14
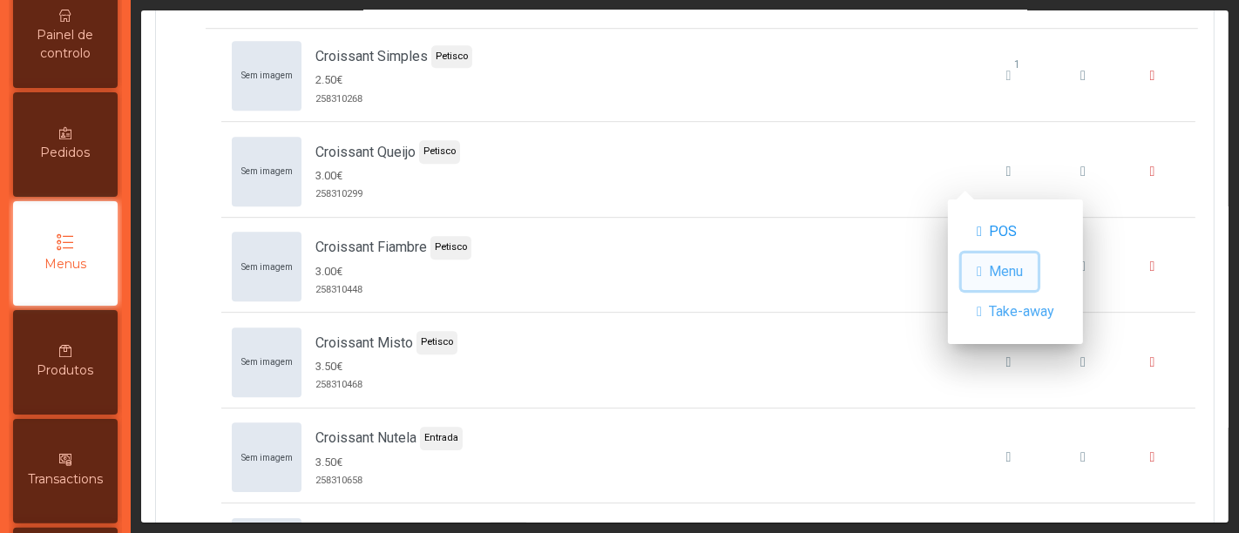
click at [1008, 272] on span "Menu" at bounding box center [1006, 271] width 34 height 21
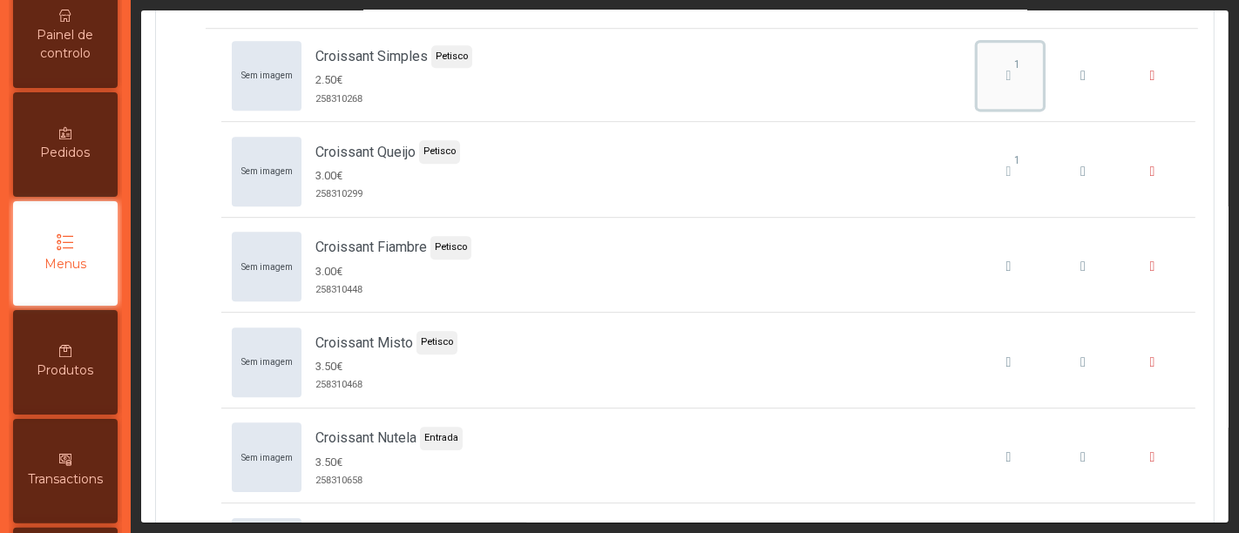
click at [982, 71] on div "1" at bounding box center [1009, 75] width 54 height 21
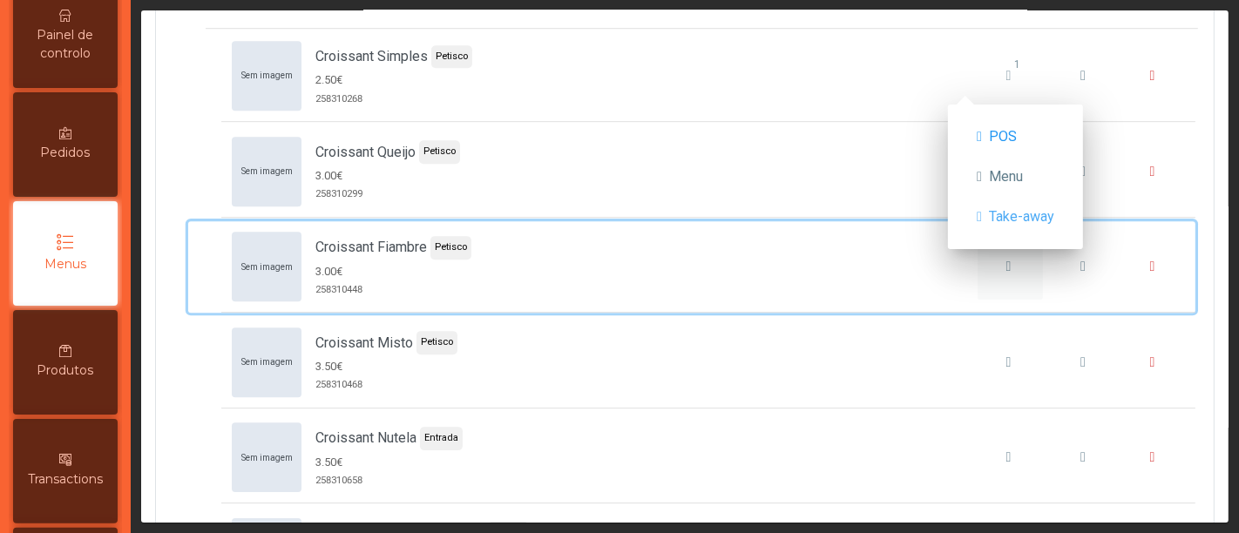
drag, startPoint x: 896, startPoint y: 257, endPoint x: 979, endPoint y: 252, distance: 83.8
click at [979, 252] on div "Sem imagem Croissant Fiambre Petisco 3.00€ 258310448" at bounding box center [708, 267] width 953 height 70
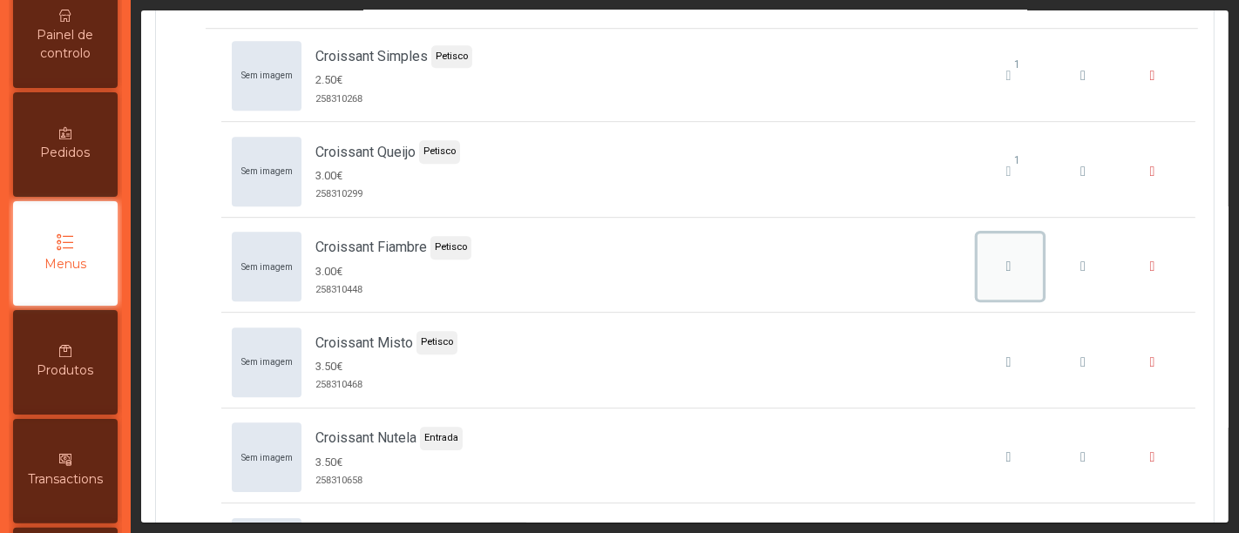
click at [1006, 260] on icon "Croissant Fiambre" at bounding box center [1008, 267] width 5 height 14
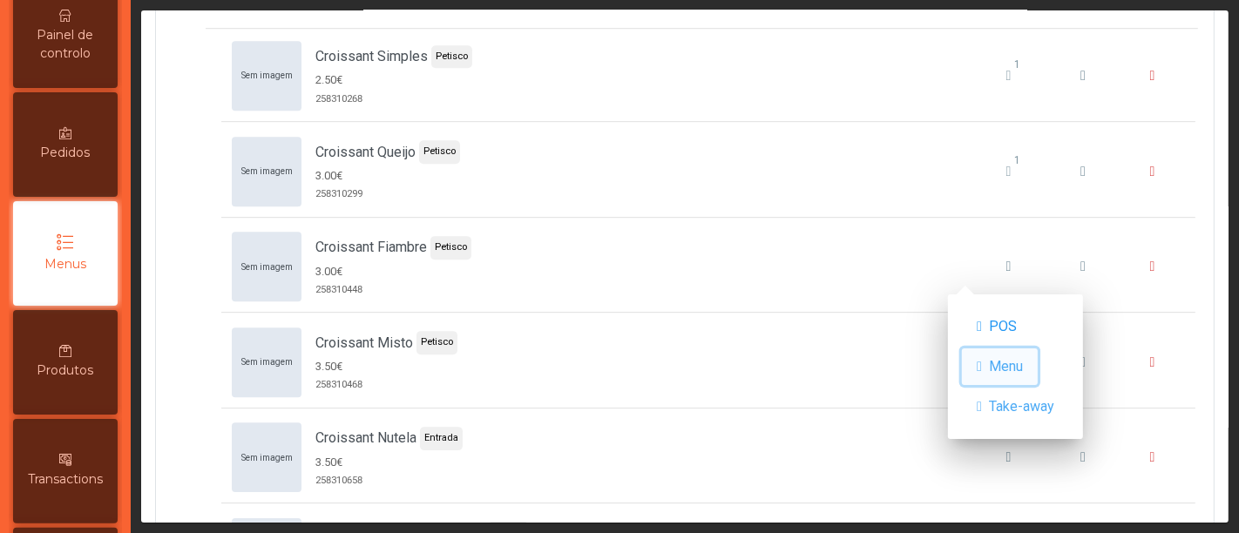
click at [996, 357] on button "Menu" at bounding box center [1000, 367] width 76 height 37
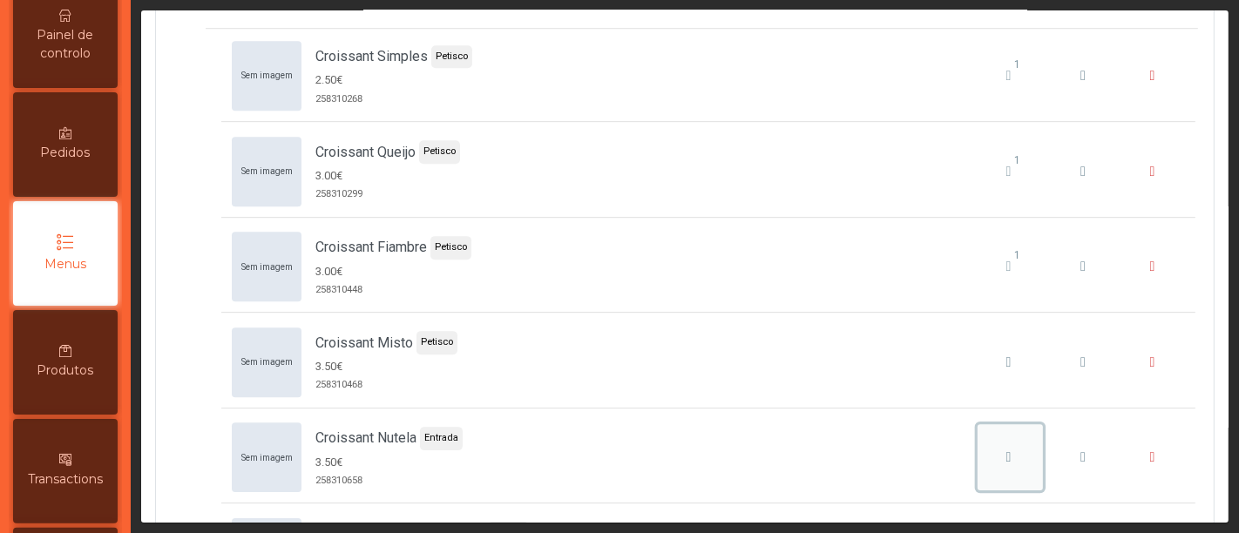
click at [1006, 450] on icon "Croissant Nutela" at bounding box center [1008, 457] width 5 height 14
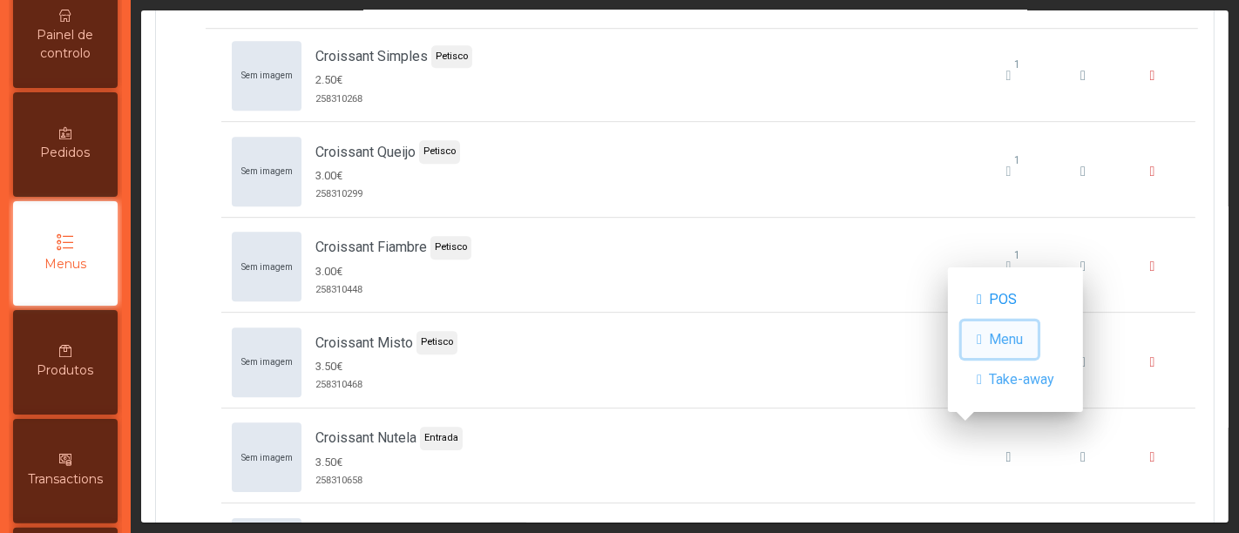
click at [998, 335] on span "Menu" at bounding box center [1006, 339] width 34 height 21
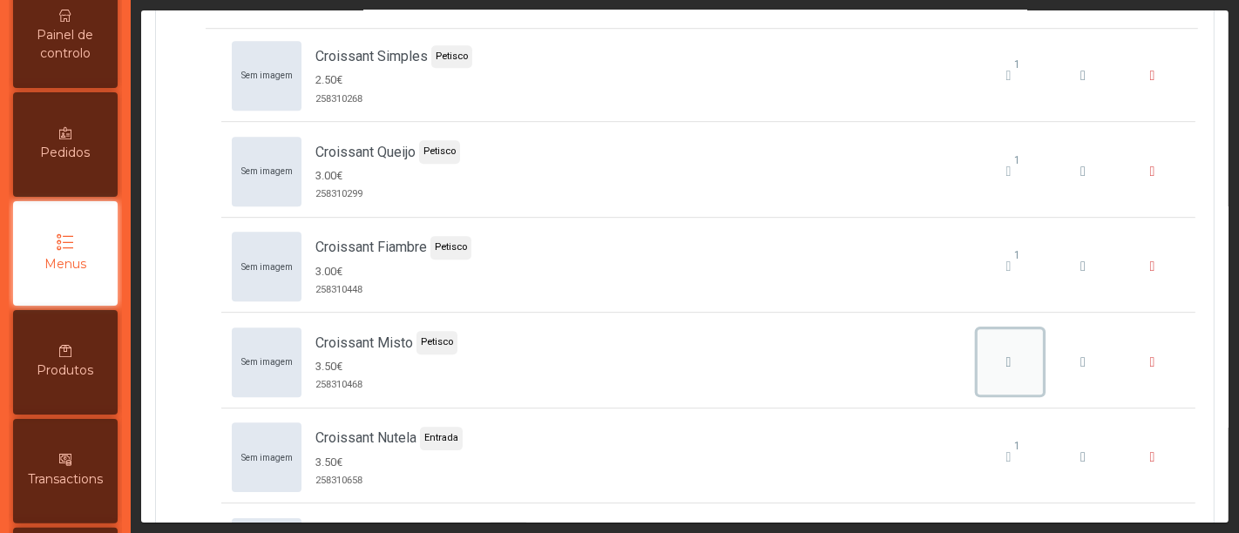
click at [1006, 355] on icon "Croissant Misto" at bounding box center [1008, 362] width 5 height 14
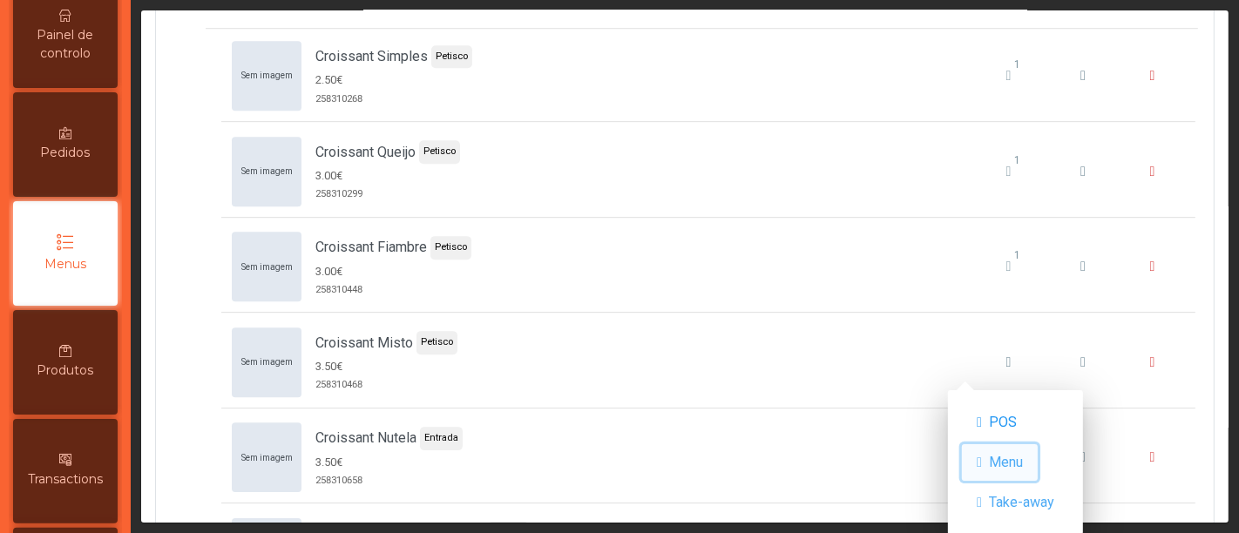
click at [1021, 455] on span "Menu" at bounding box center [1006, 462] width 34 height 21
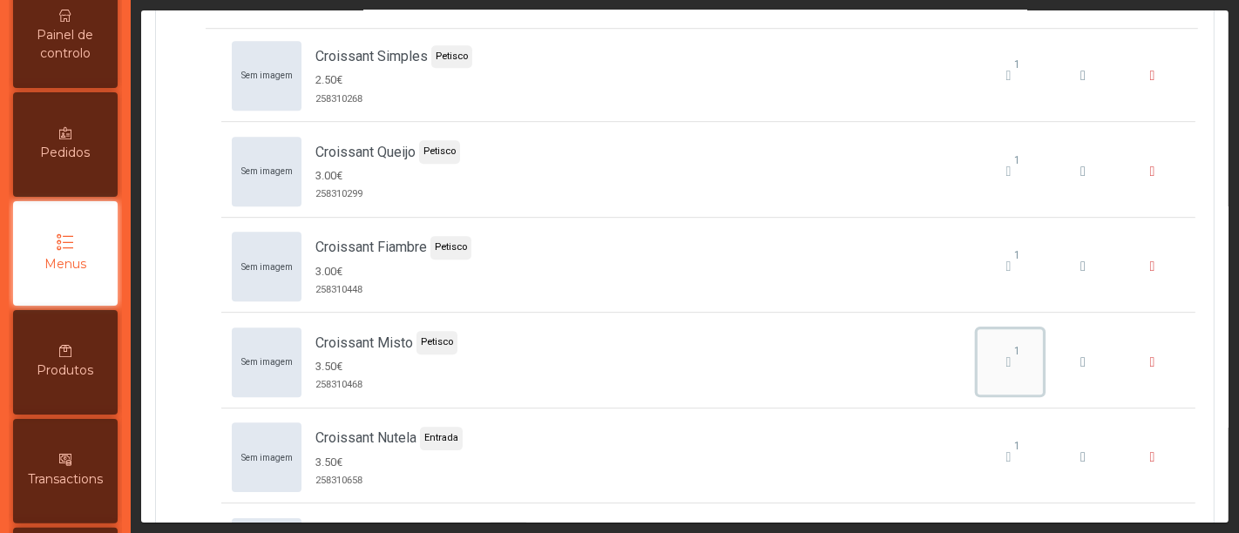
click at [987, 352] on div "1" at bounding box center [1009, 362] width 54 height 21
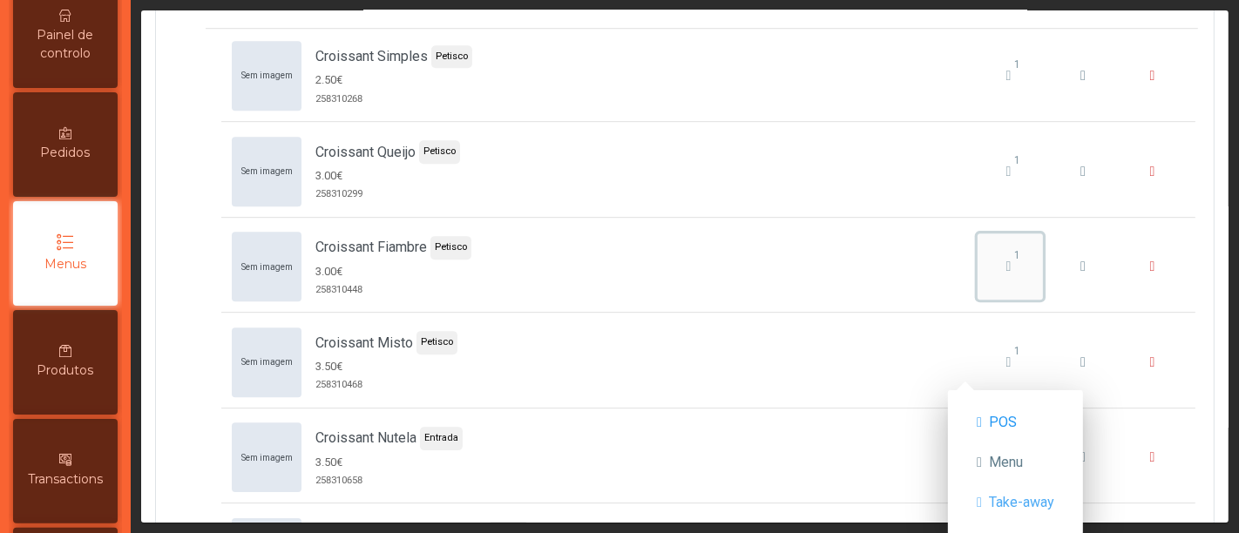
click at [999, 247] on span "1" at bounding box center [1017, 255] width 37 height 16
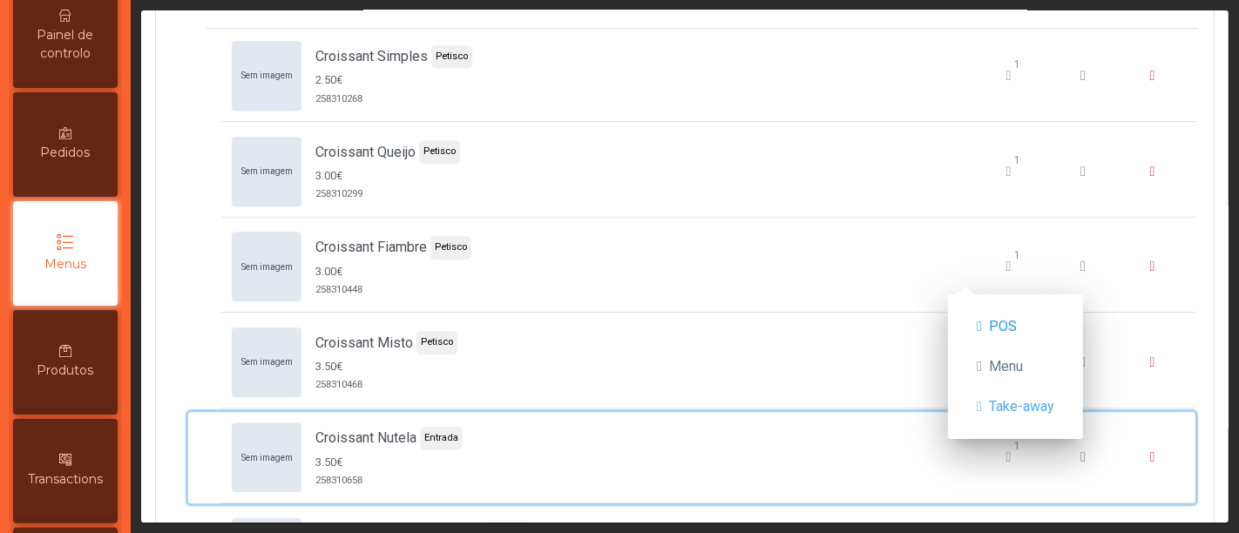
click at [889, 443] on div "Sem imagem Croissant Nutela Entrada 3.50€ 258310658 1" at bounding box center [708, 458] width 953 height 70
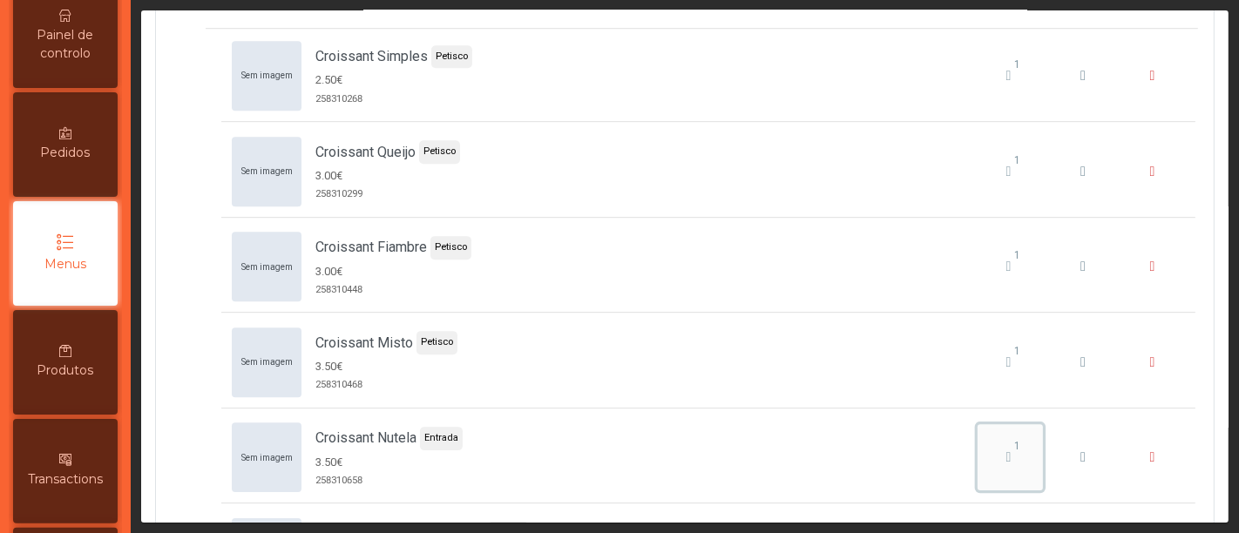
click at [999, 438] on span "1" at bounding box center [1017, 446] width 37 height 16
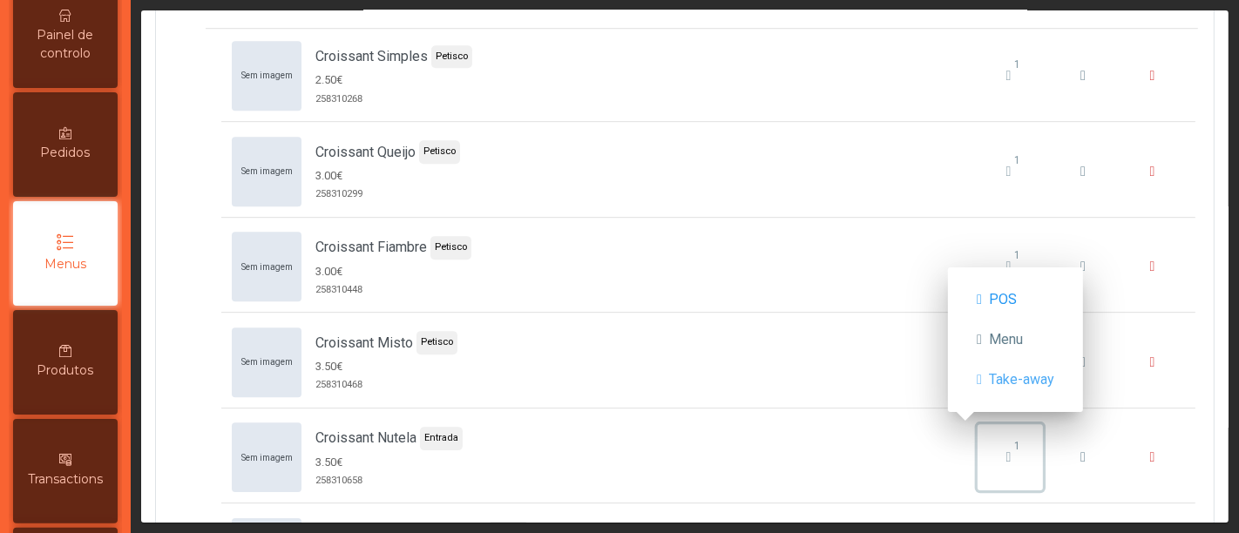
drag, startPoint x: 983, startPoint y: 437, endPoint x: 916, endPoint y: 450, distance: 68.5
click at [916, 450] on div "Sem imagem Croissant Nutela Entrada 3.50€ 258310658 1" at bounding box center [708, 458] width 953 height 70
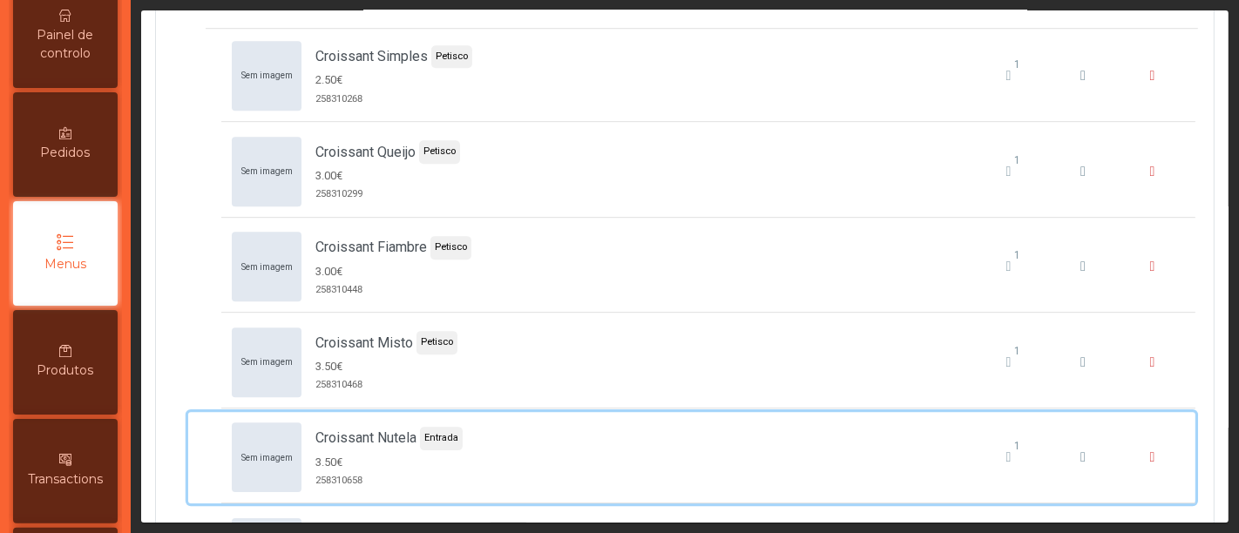
click at [916, 450] on div "Sem imagem Croissant Nutela Entrada 3.50€ 258310658 1" at bounding box center [708, 458] width 953 height 70
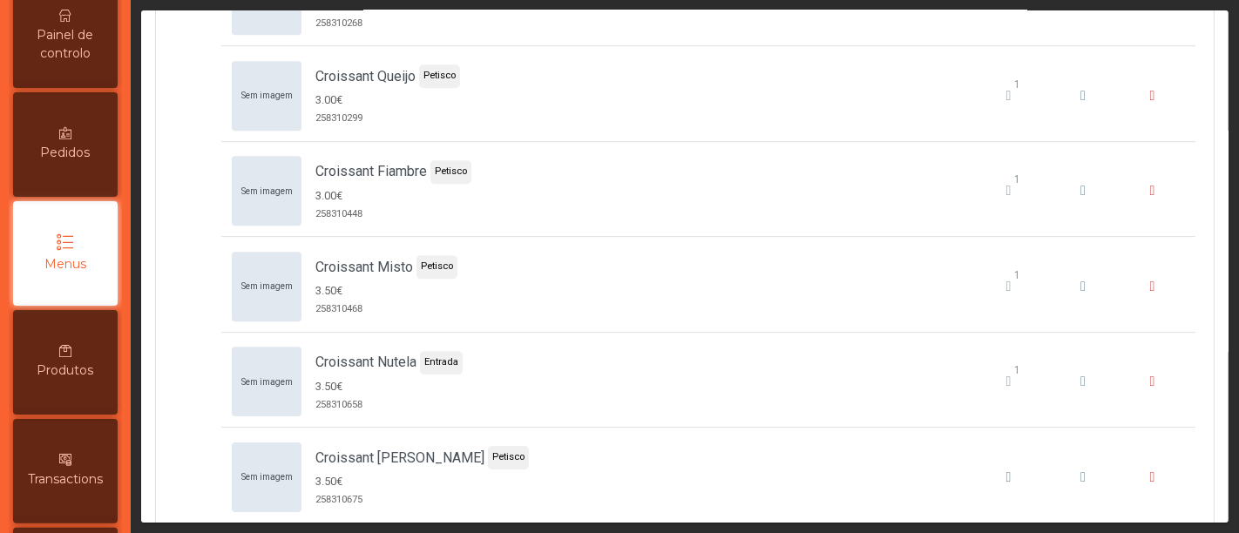
scroll to position [4827, 0]
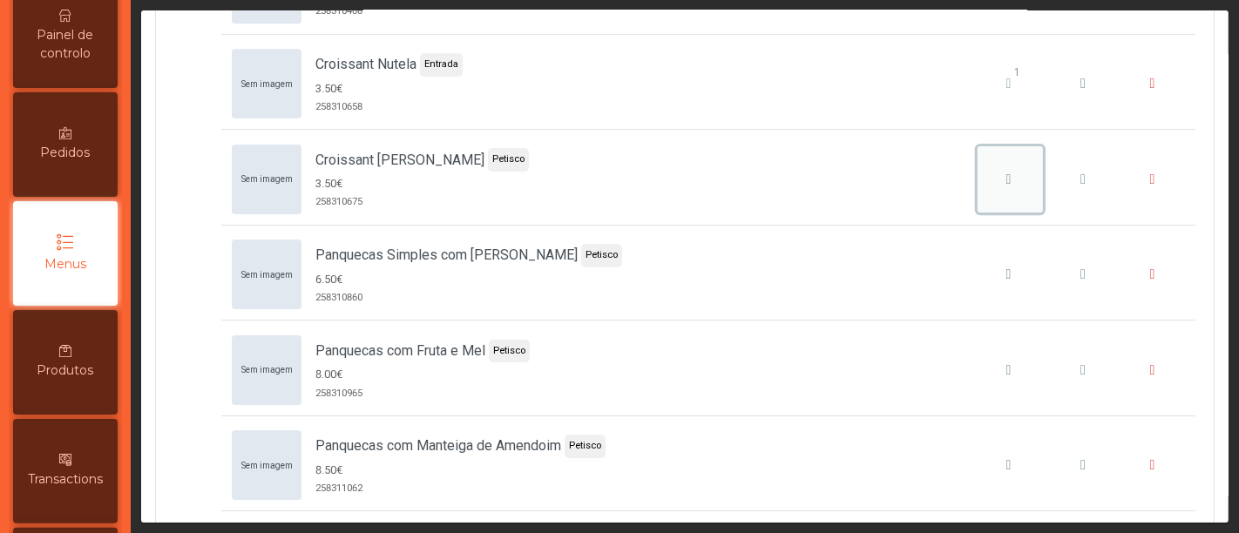
click at [1006, 173] on icon "Croissant Doce Morango" at bounding box center [1008, 180] width 5 height 14
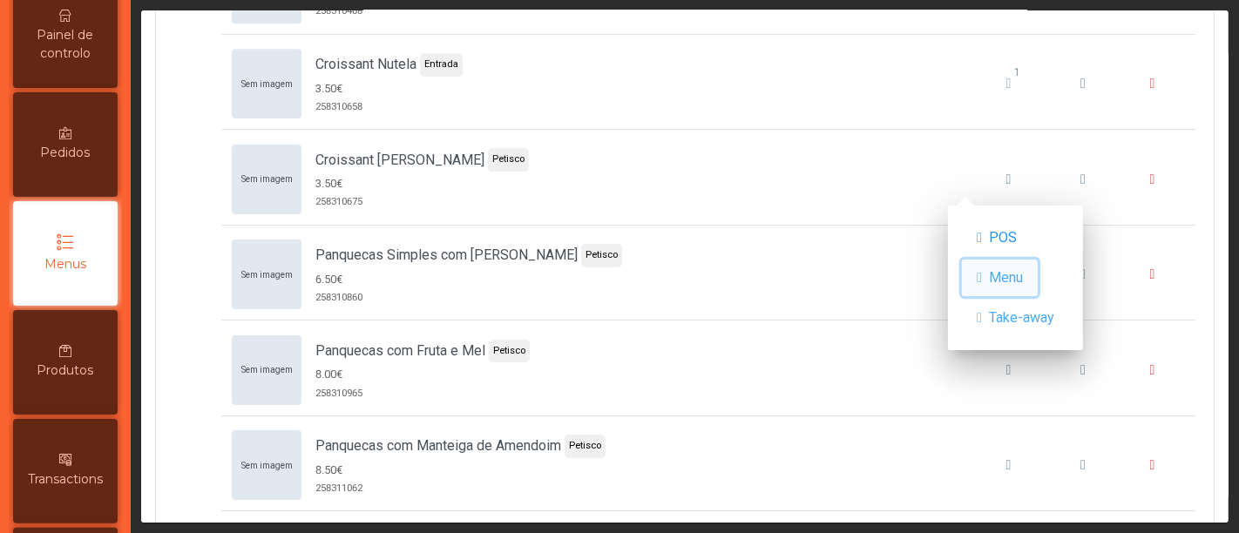
click at [1005, 277] on span "Menu" at bounding box center [1006, 277] width 34 height 21
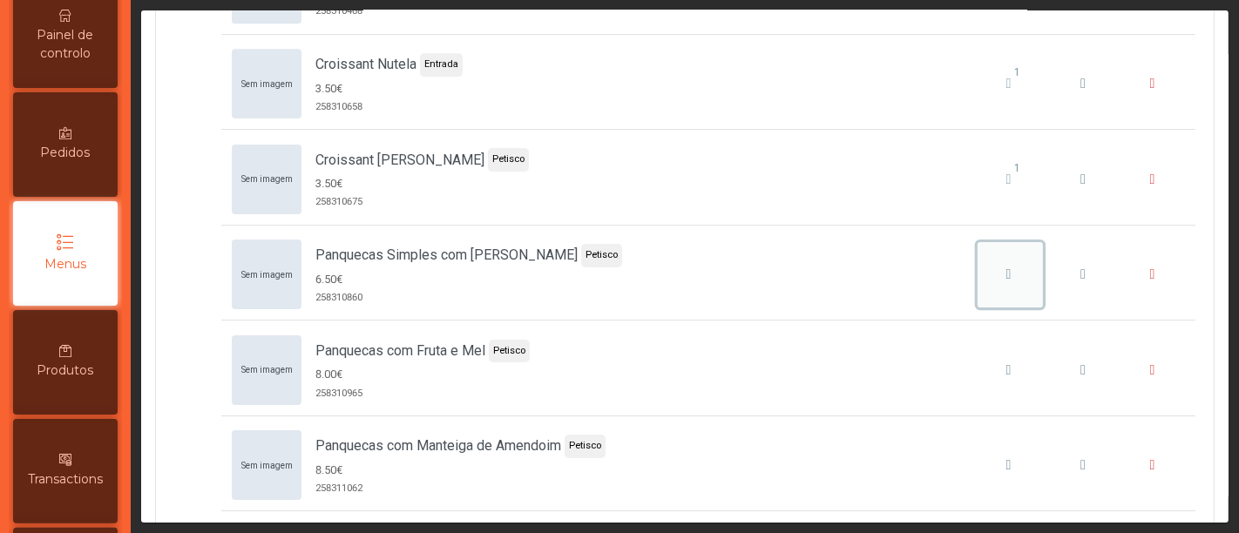
click at [1006, 267] on icon "Panquecas Simples com Mel" at bounding box center [1008, 274] width 5 height 14
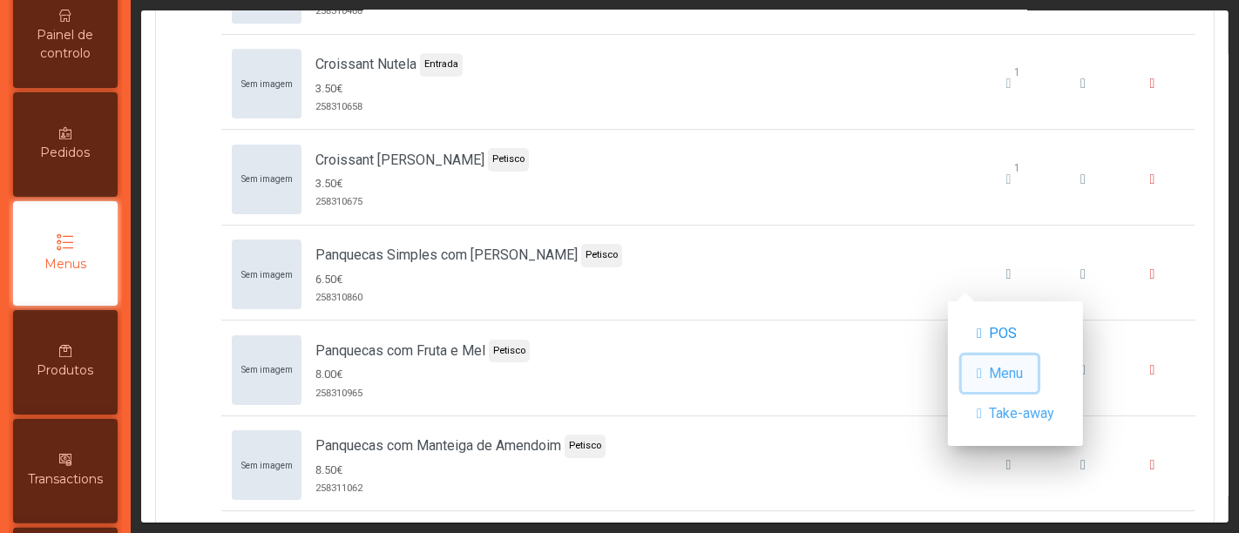
click at [982, 372] on span "button" at bounding box center [979, 374] width 5 height 14
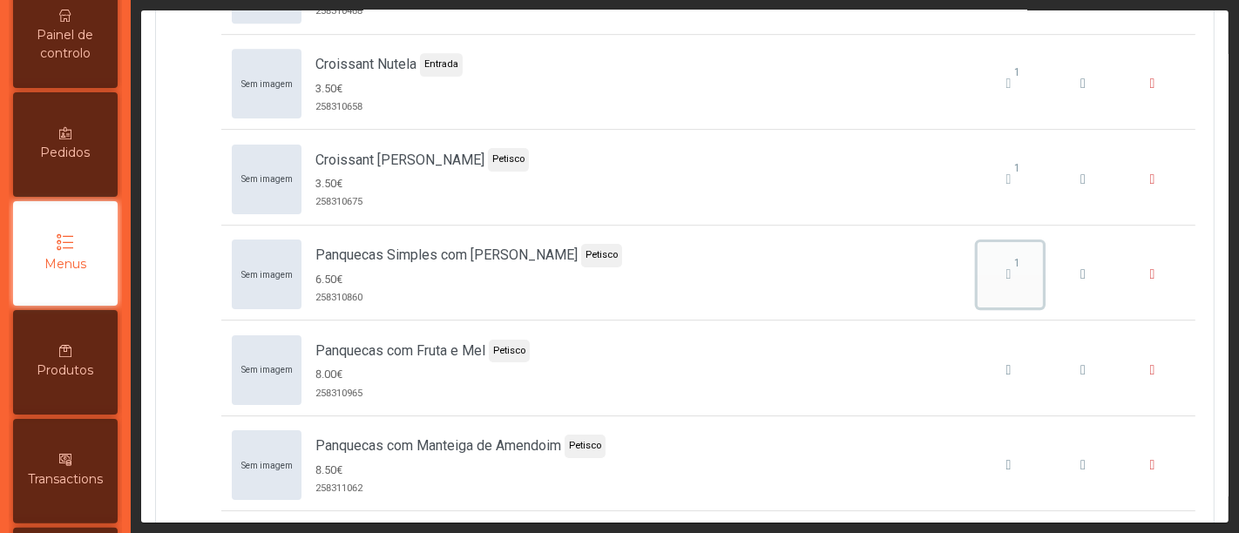
click at [1006, 267] on icon "Panquecas Simples com Mel" at bounding box center [1008, 274] width 5 height 14
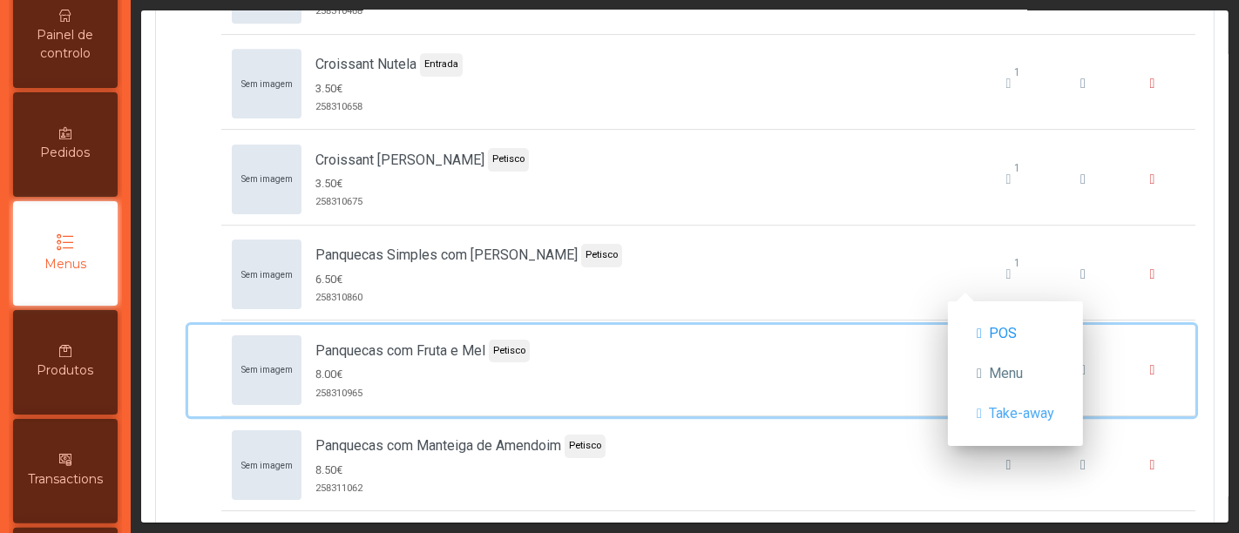
click at [903, 362] on div "Sem imagem Panquecas com Fruta e [PERSON_NAME] 8.00€ 258310965" at bounding box center [708, 370] width 953 height 70
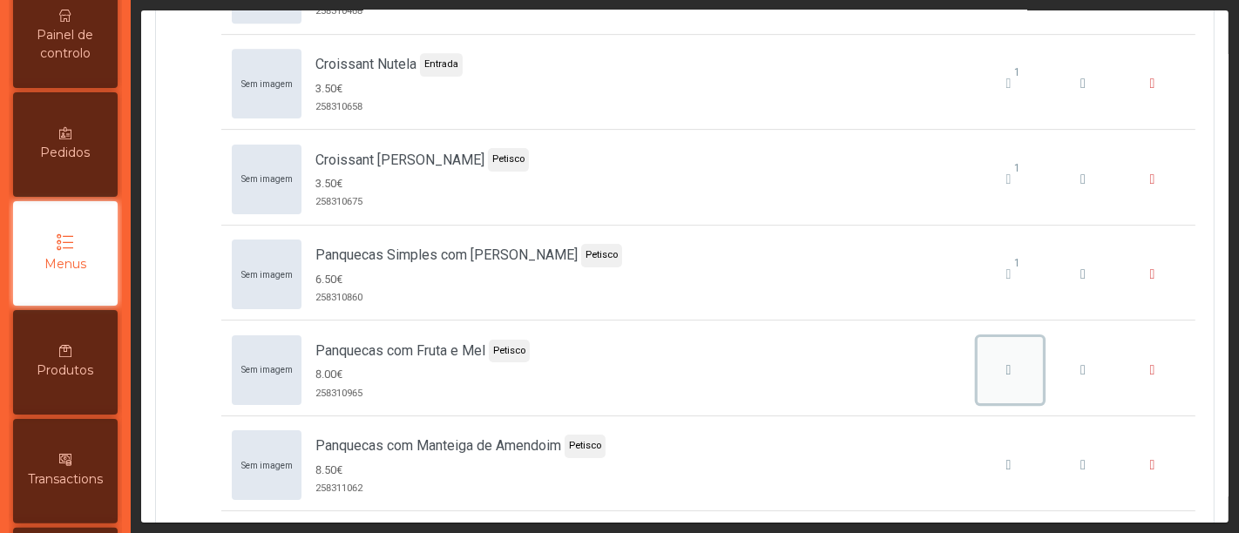
click at [982, 360] on div "Panquecas com Fruta e Mel" at bounding box center [1009, 370] width 54 height 21
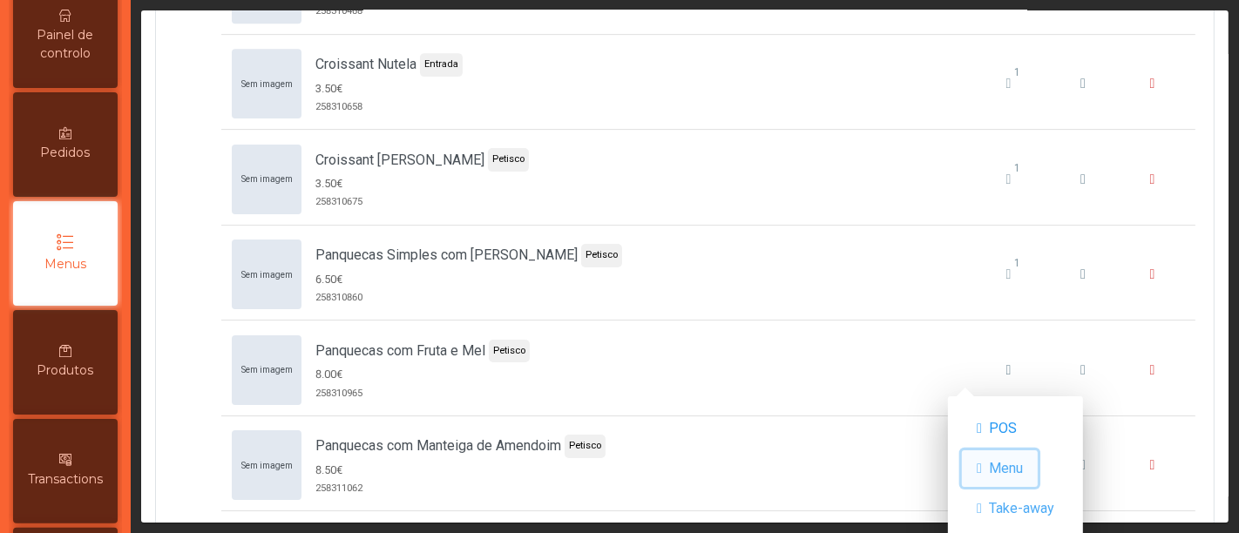
click at [982, 471] on span "button" at bounding box center [979, 469] width 5 height 14
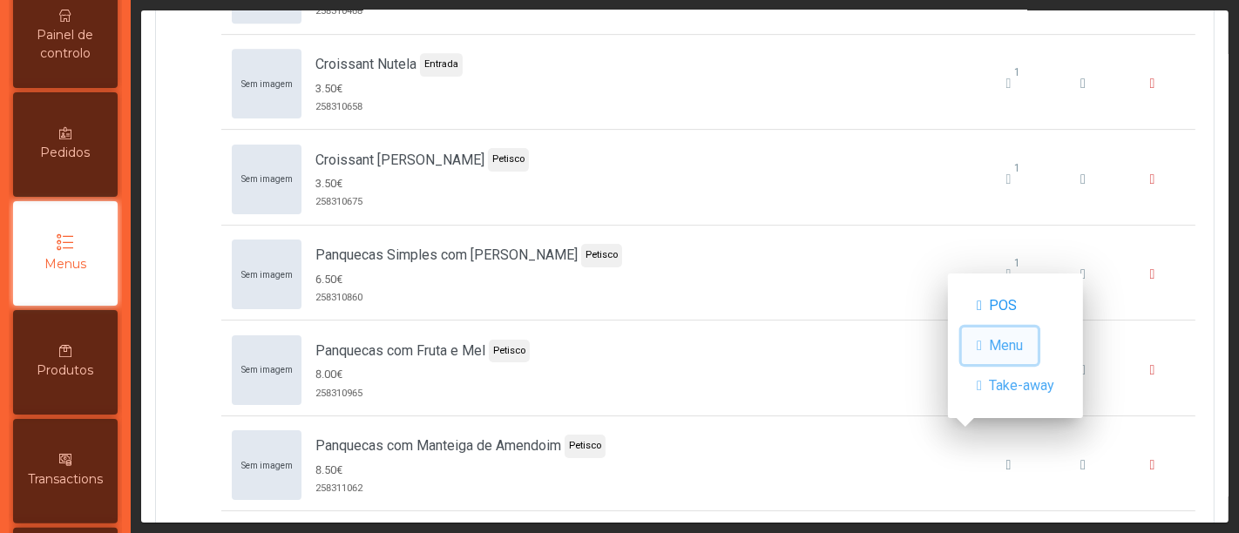
click at [1005, 339] on span "Menu" at bounding box center [1006, 345] width 34 height 21
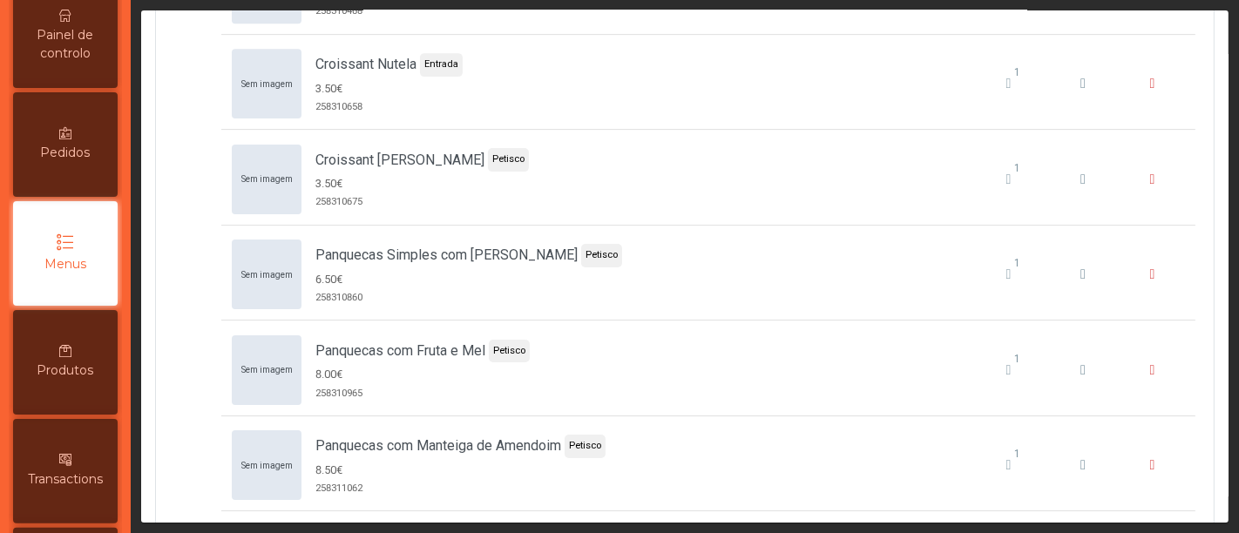
click at [782, 401] on li "Sem imagem Panquecas com Fruta e [PERSON_NAME] 8.00€ 258310965 1" at bounding box center [692, 371] width 1012 height 96
click at [999, 446] on span "1" at bounding box center [1017, 454] width 37 height 16
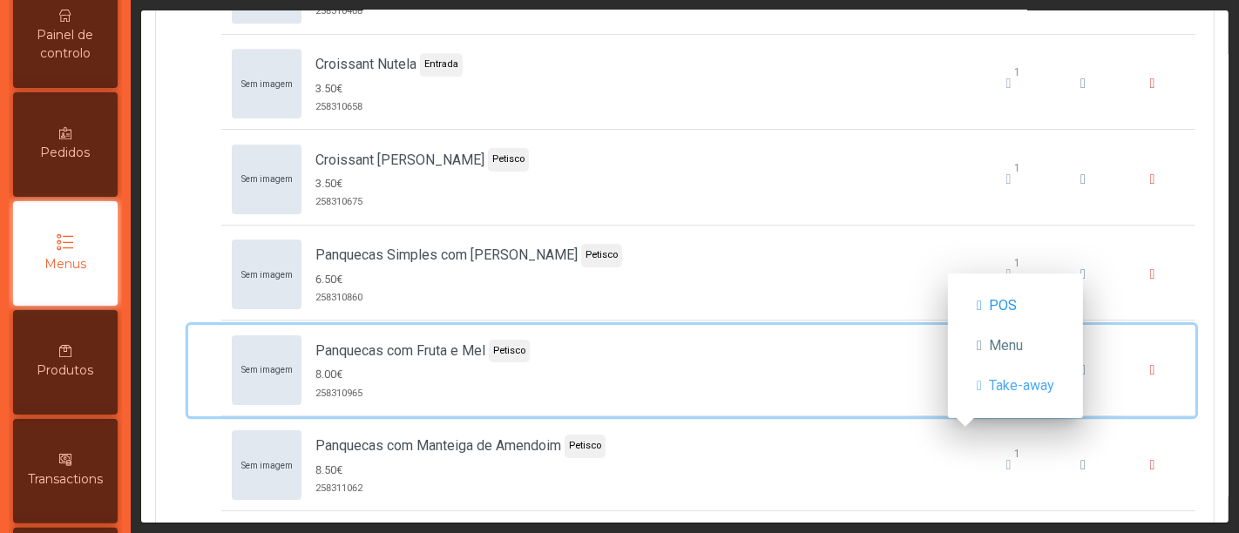
click at [888, 335] on div "Sem imagem Panquecas com Fruta e [PERSON_NAME] 8.00€ 258310965 1" at bounding box center [708, 370] width 953 height 70
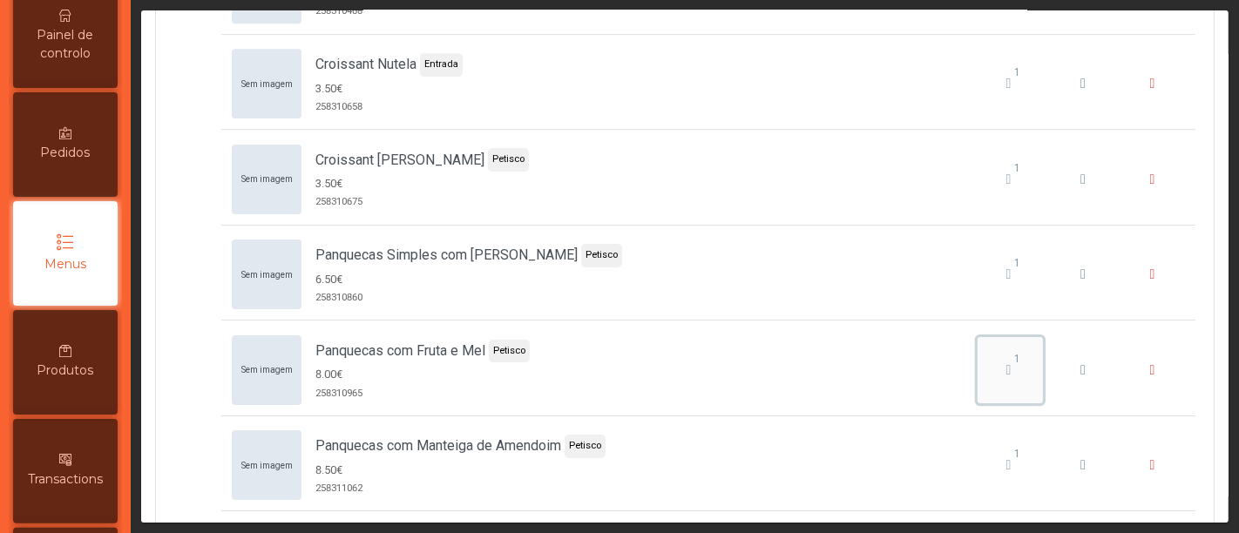
click at [999, 351] on span "1" at bounding box center [1017, 359] width 37 height 16
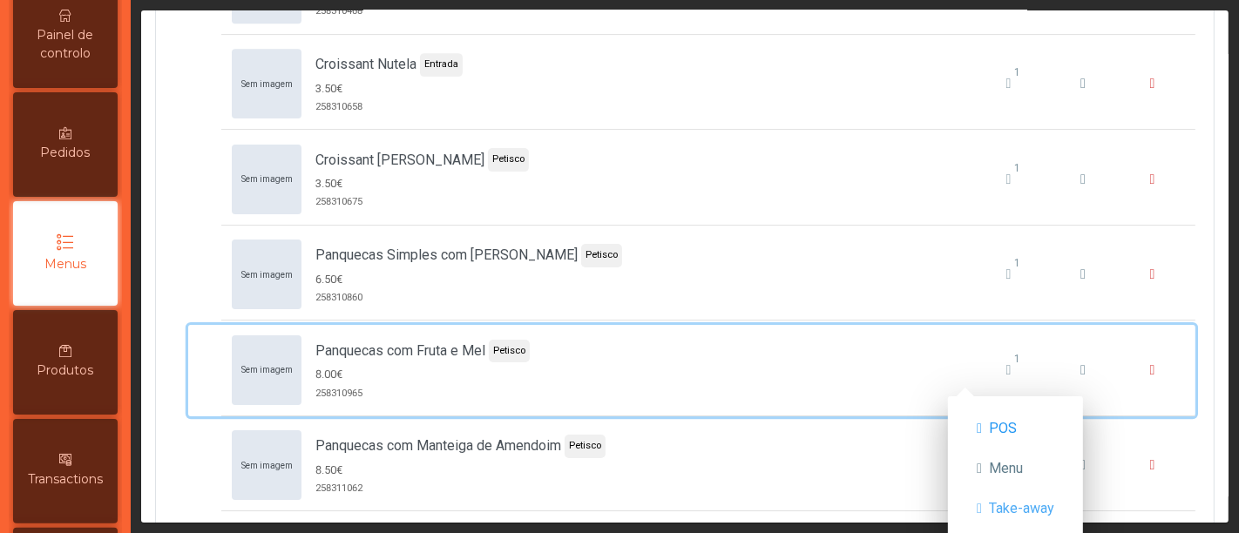
click at [856, 367] on div "Sem imagem Panquecas com Fruta e [PERSON_NAME] 8.00€ 258310965 1" at bounding box center [708, 370] width 953 height 70
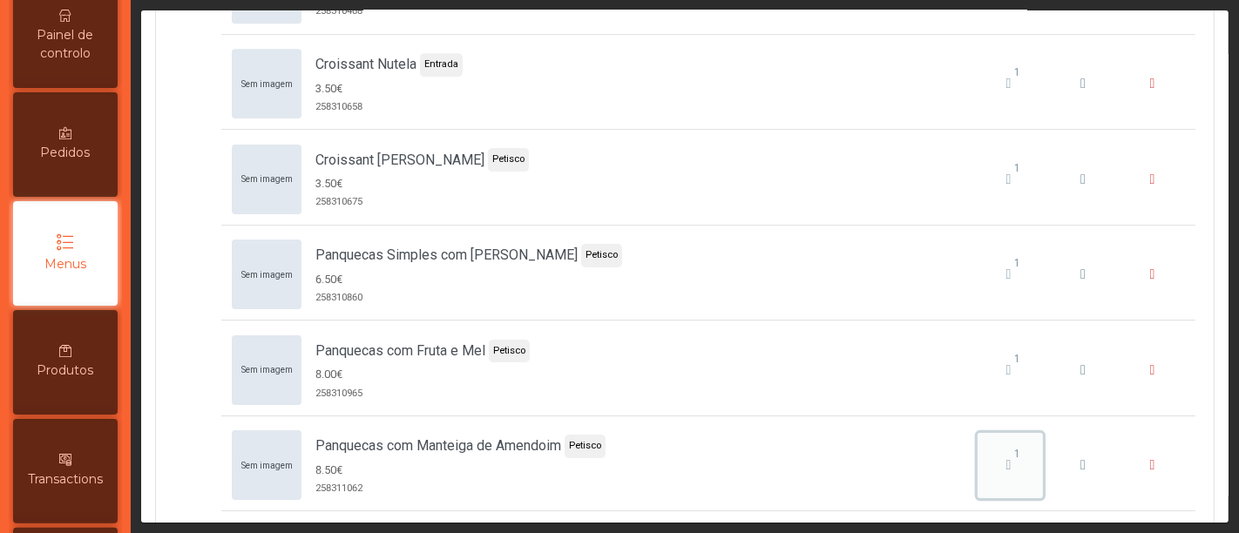
click at [1006, 458] on icon "Panquecas com Manteiga de Amendoim" at bounding box center [1008, 465] width 5 height 14
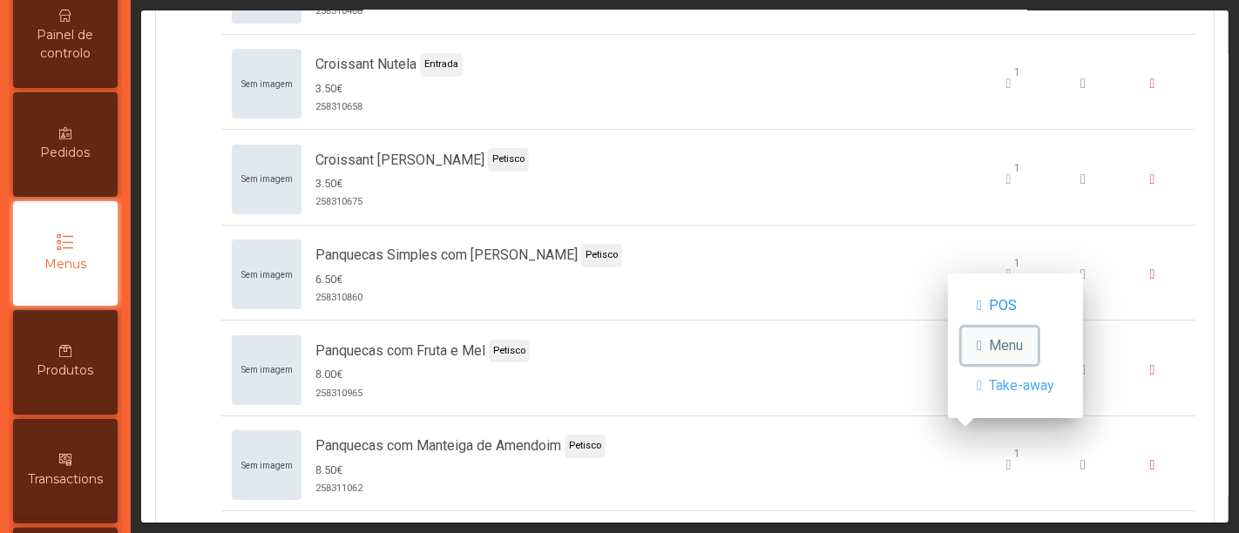
click at [1008, 343] on span "Menu" at bounding box center [1006, 345] width 34 height 21
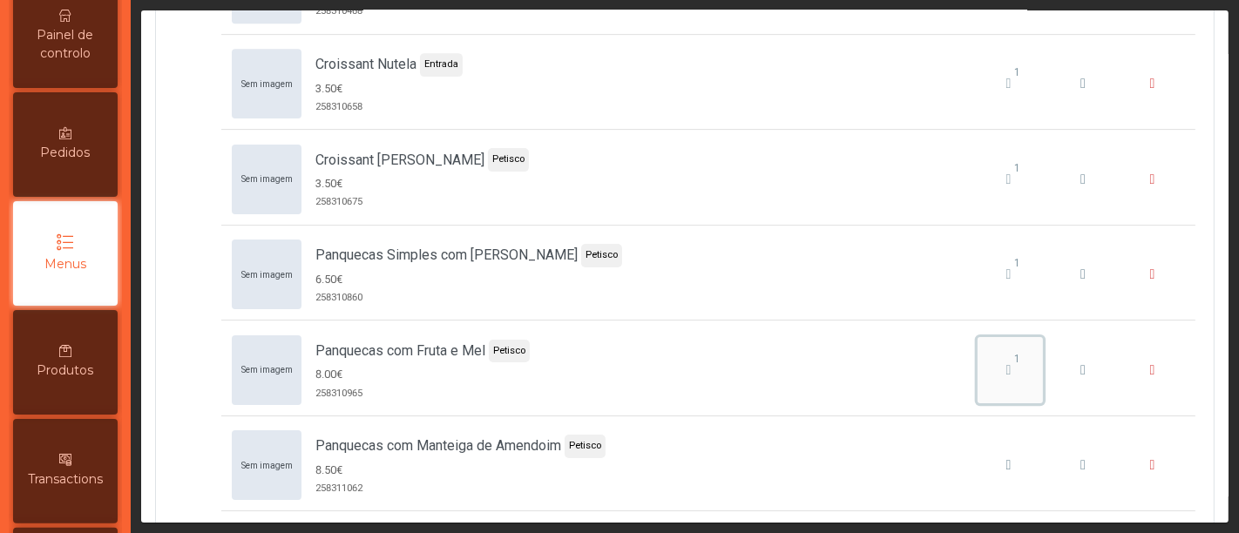
click at [1006, 363] on icon "Panquecas com Fruta e Mel" at bounding box center [1008, 370] width 5 height 14
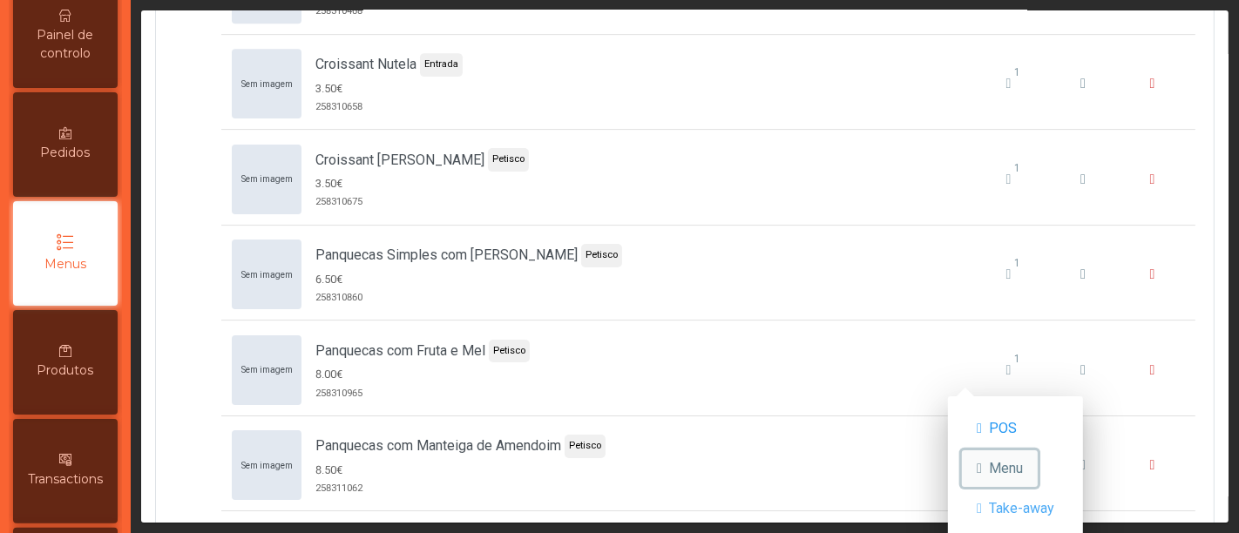
click at [995, 460] on button "Menu" at bounding box center [1000, 468] width 76 height 37
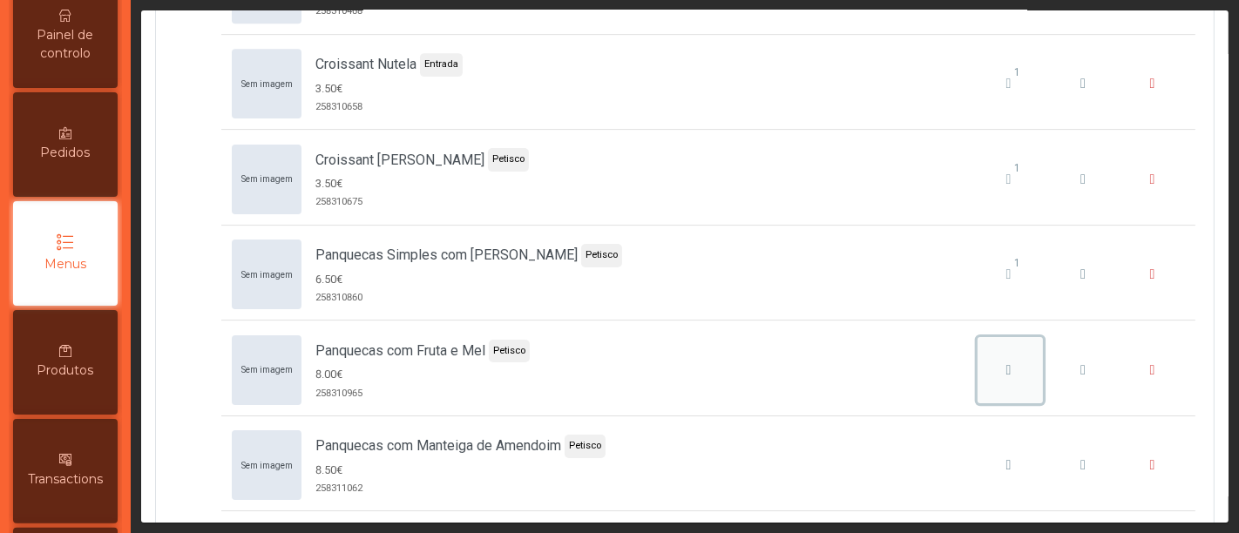
click at [985, 360] on div "Panquecas com Fruta e Mel" at bounding box center [1009, 370] width 54 height 21
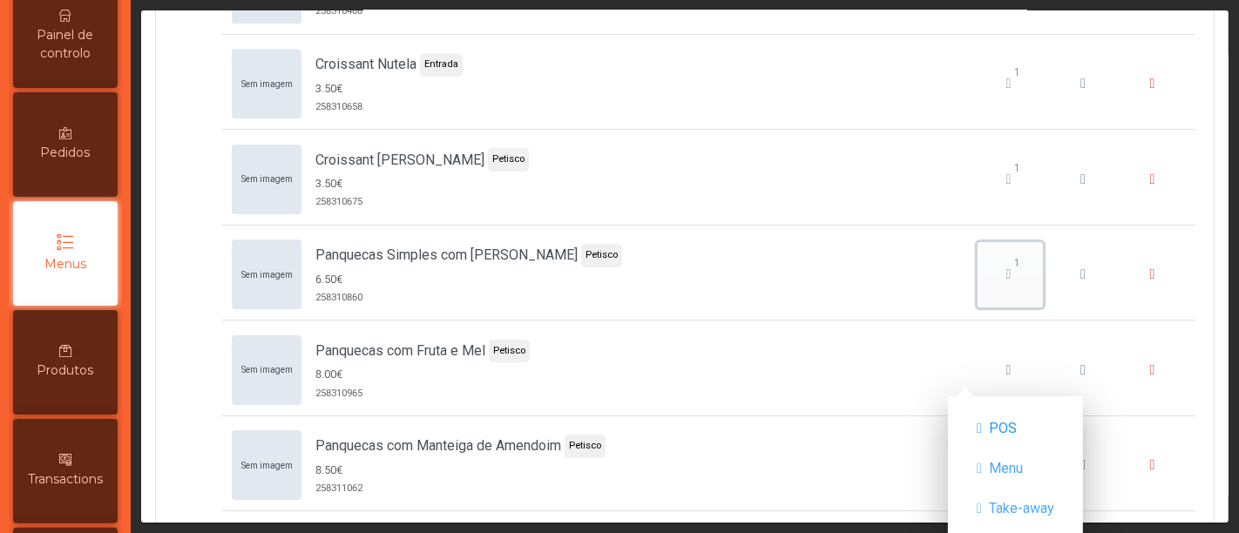
click at [999, 255] on span "1" at bounding box center [1017, 263] width 37 height 16
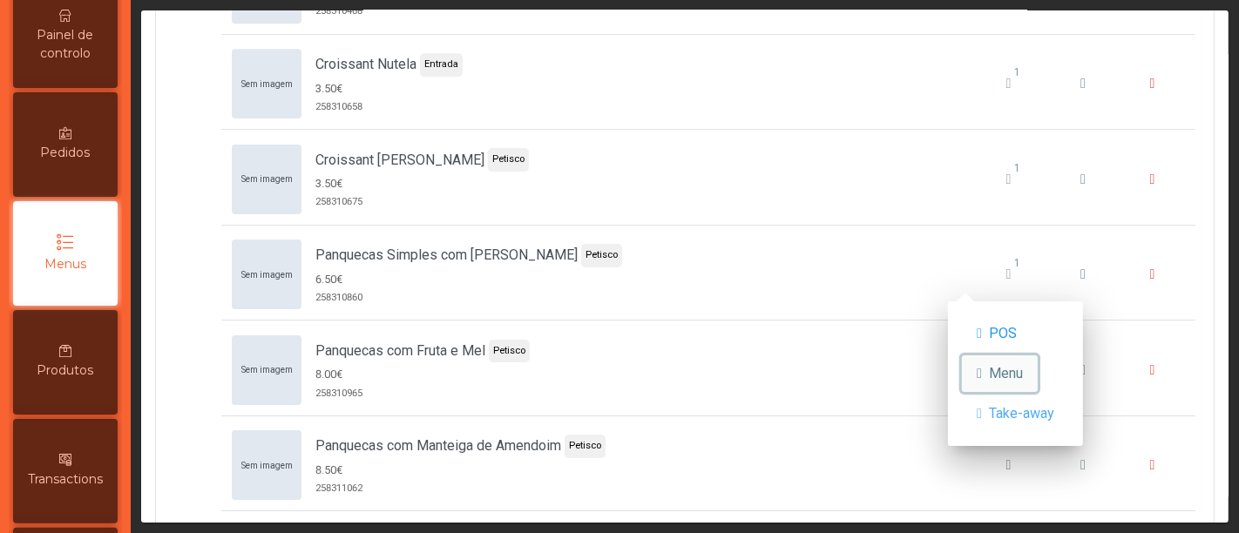
click at [994, 362] on button "Menu" at bounding box center [1000, 373] width 76 height 37
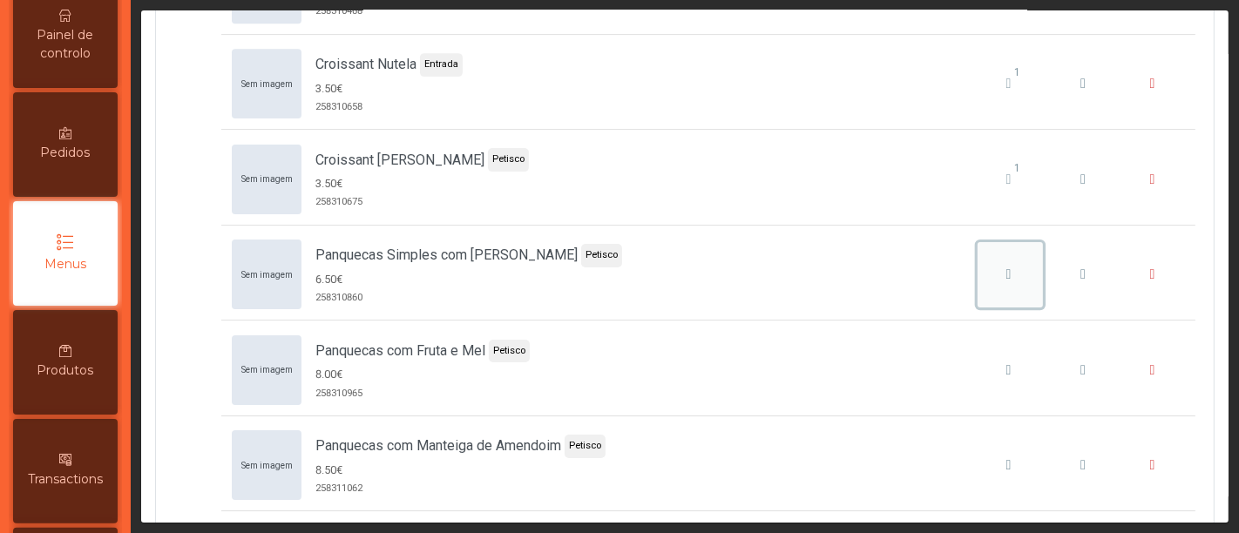
click at [1006, 267] on icon "Panquecas Simples com Mel" at bounding box center [1008, 274] width 5 height 14
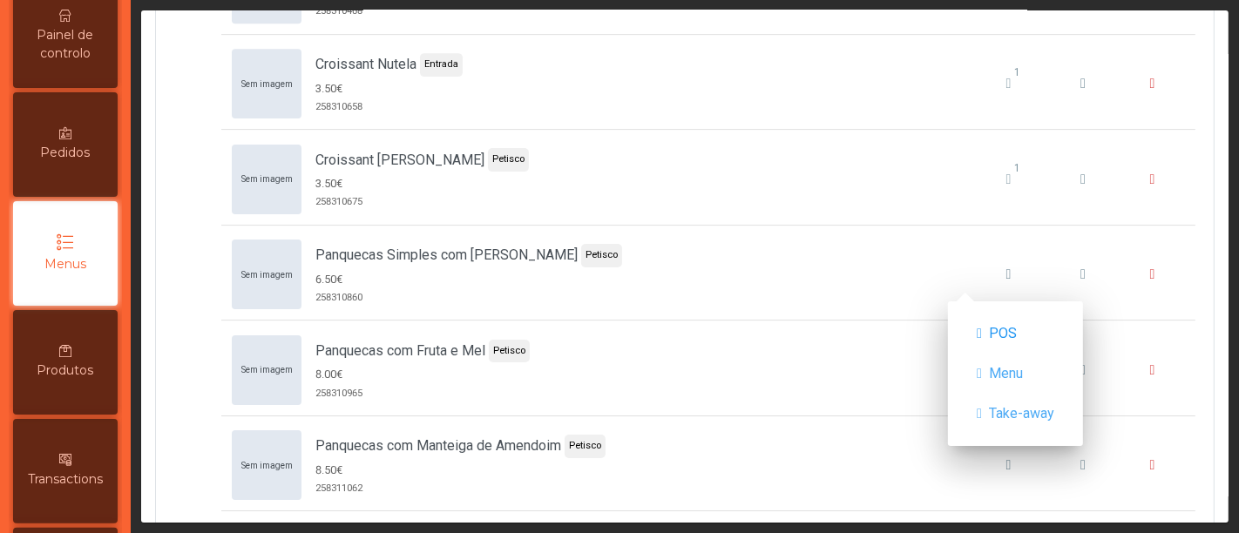
click at [70, 139] on icon at bounding box center [65, 133] width 12 height 12
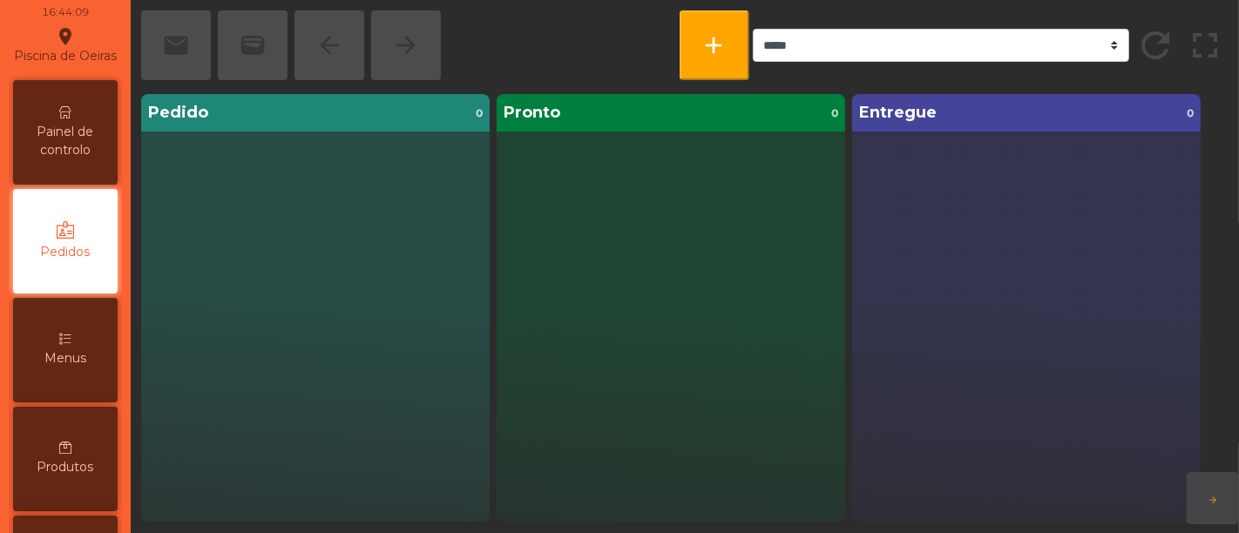
scroll to position [72, 0]
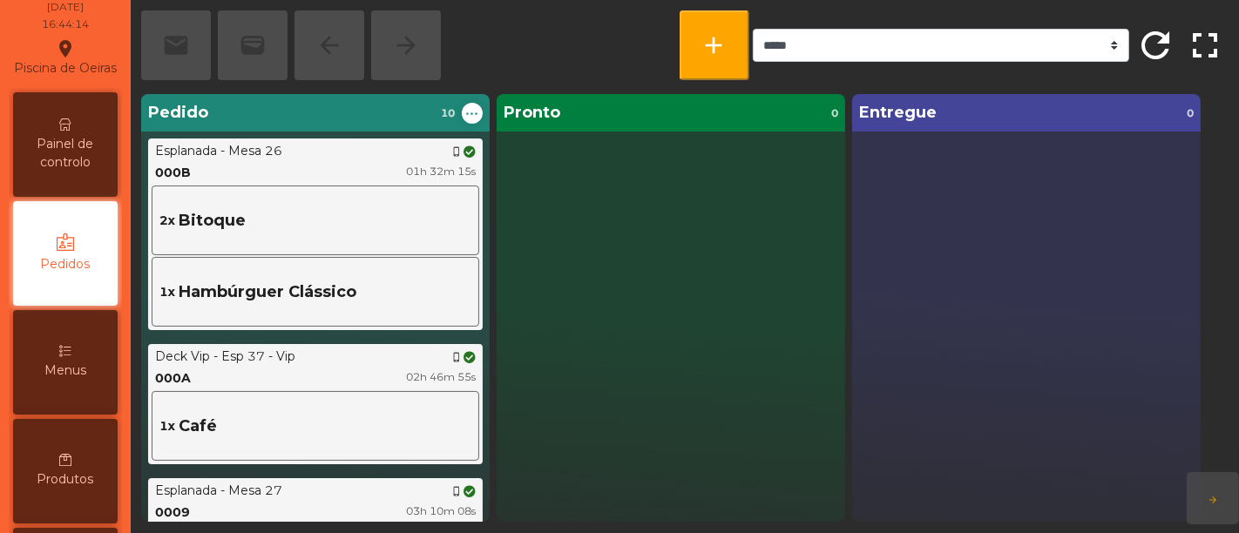
click at [70, 145] on div "Painel de controlo" at bounding box center [65, 144] width 105 height 105
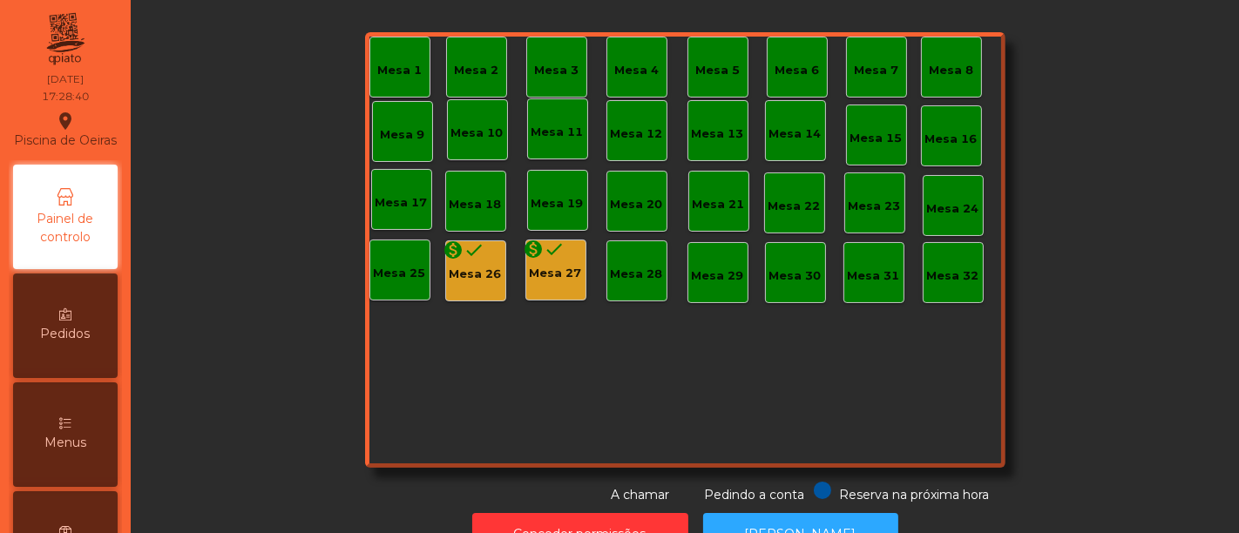
scroll to position [97, 0]
